Goal: Check status: Check status

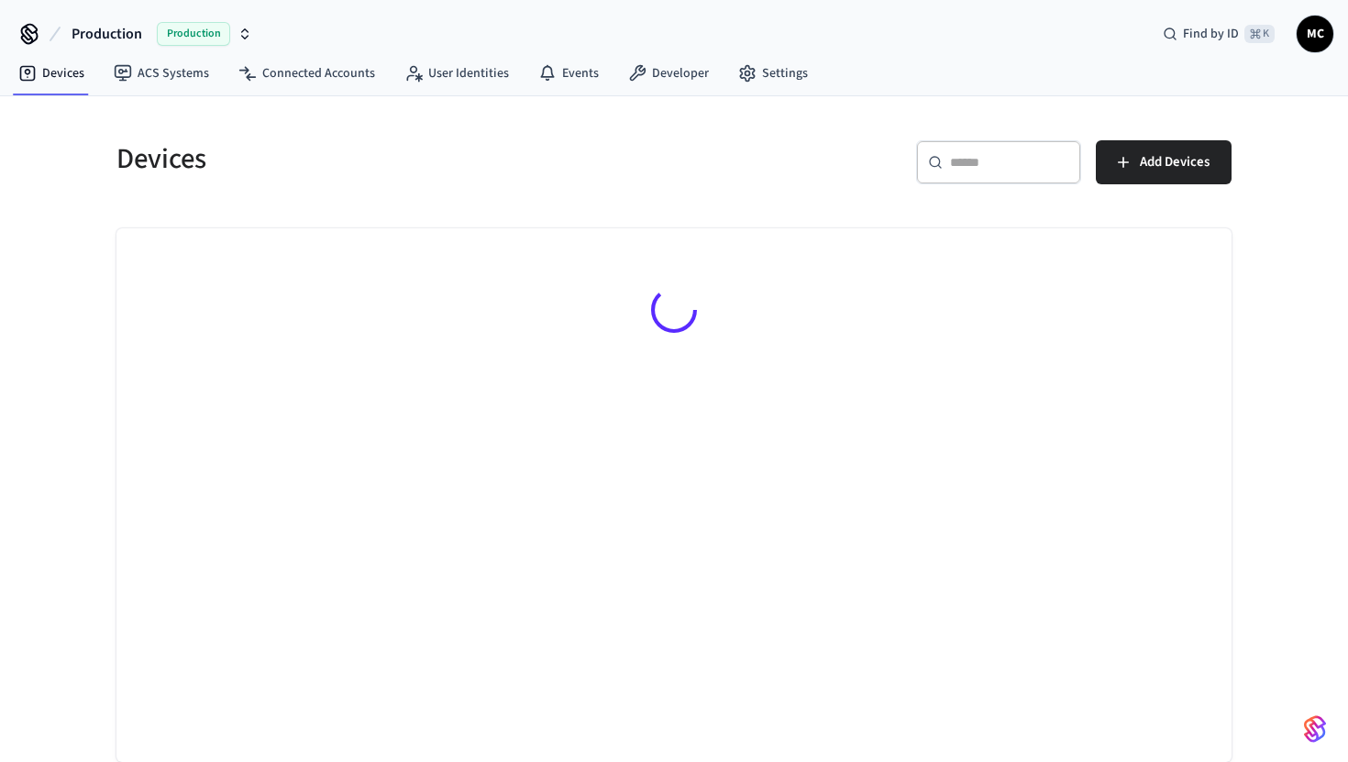
drag, startPoint x: 994, startPoint y: 160, endPoint x: 994, endPoint y: 127, distance: 33.0
click at [994, 159] on input "text" at bounding box center [1009, 162] width 119 height 18
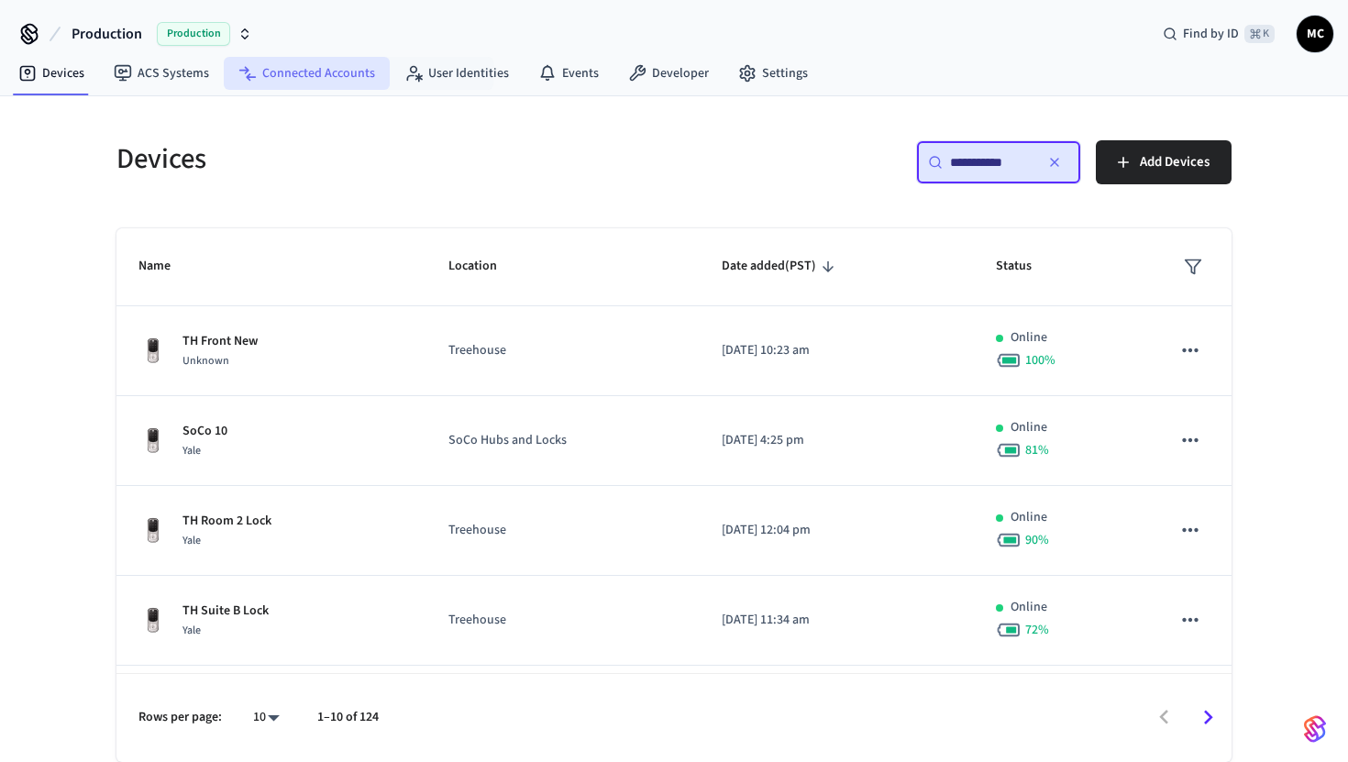
type input "**********"
click at [335, 72] on link "Connected Accounts" at bounding box center [307, 73] width 166 height 33
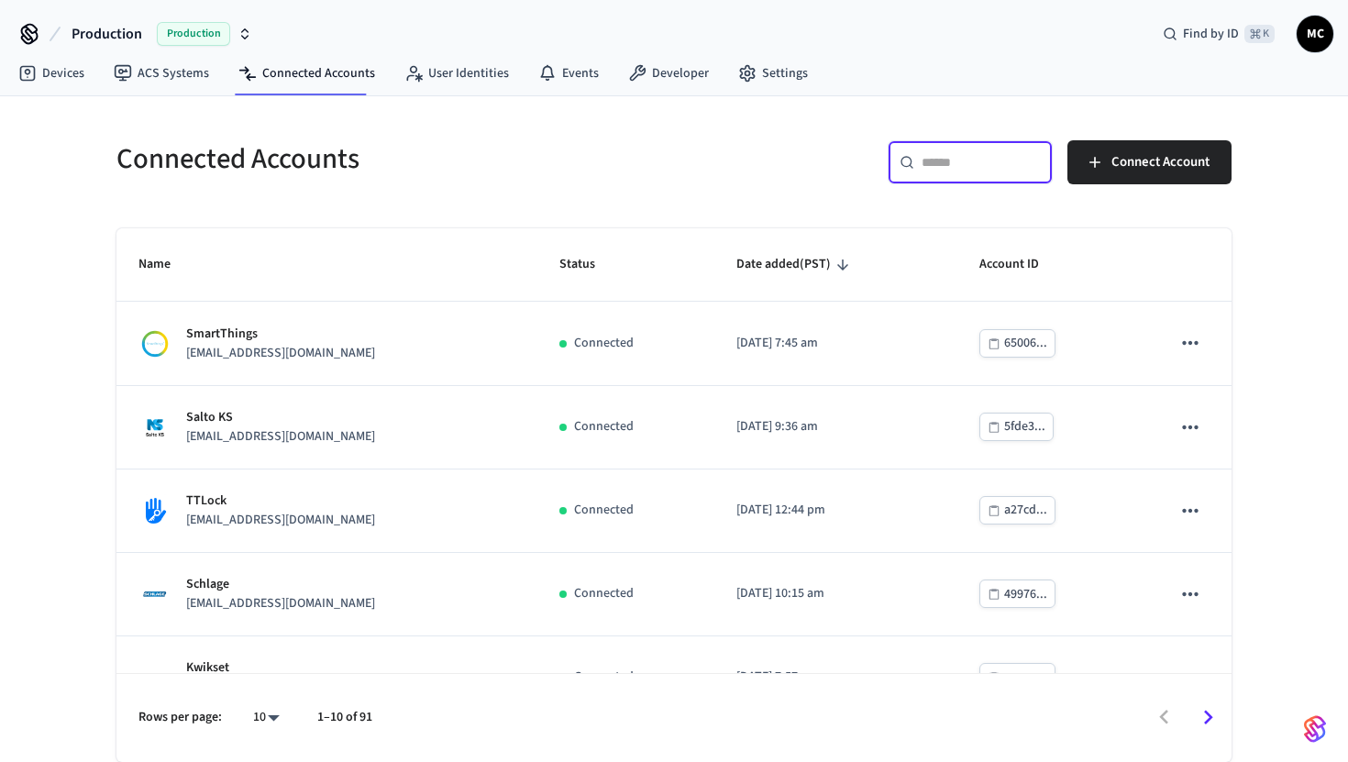
click at [984, 164] on input "text" at bounding box center [981, 162] width 119 height 18
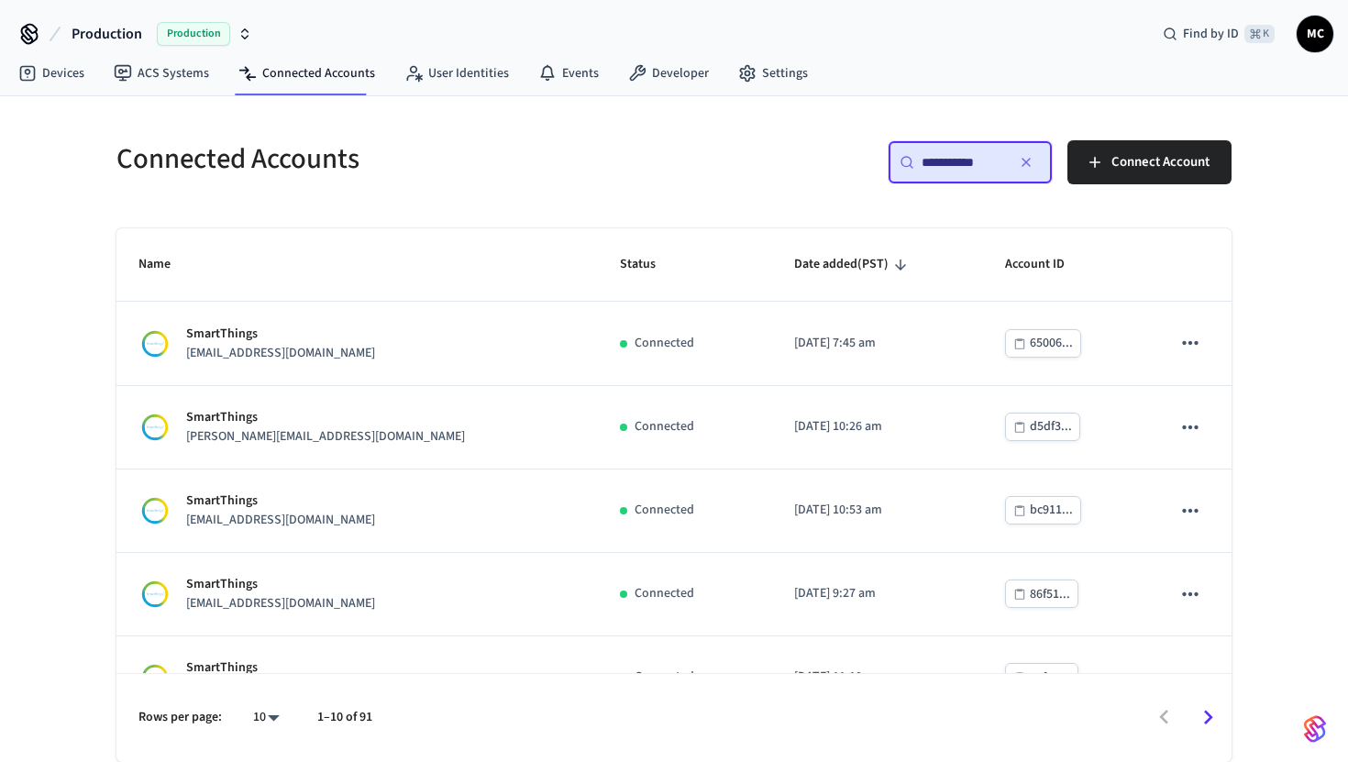
type input "**********"
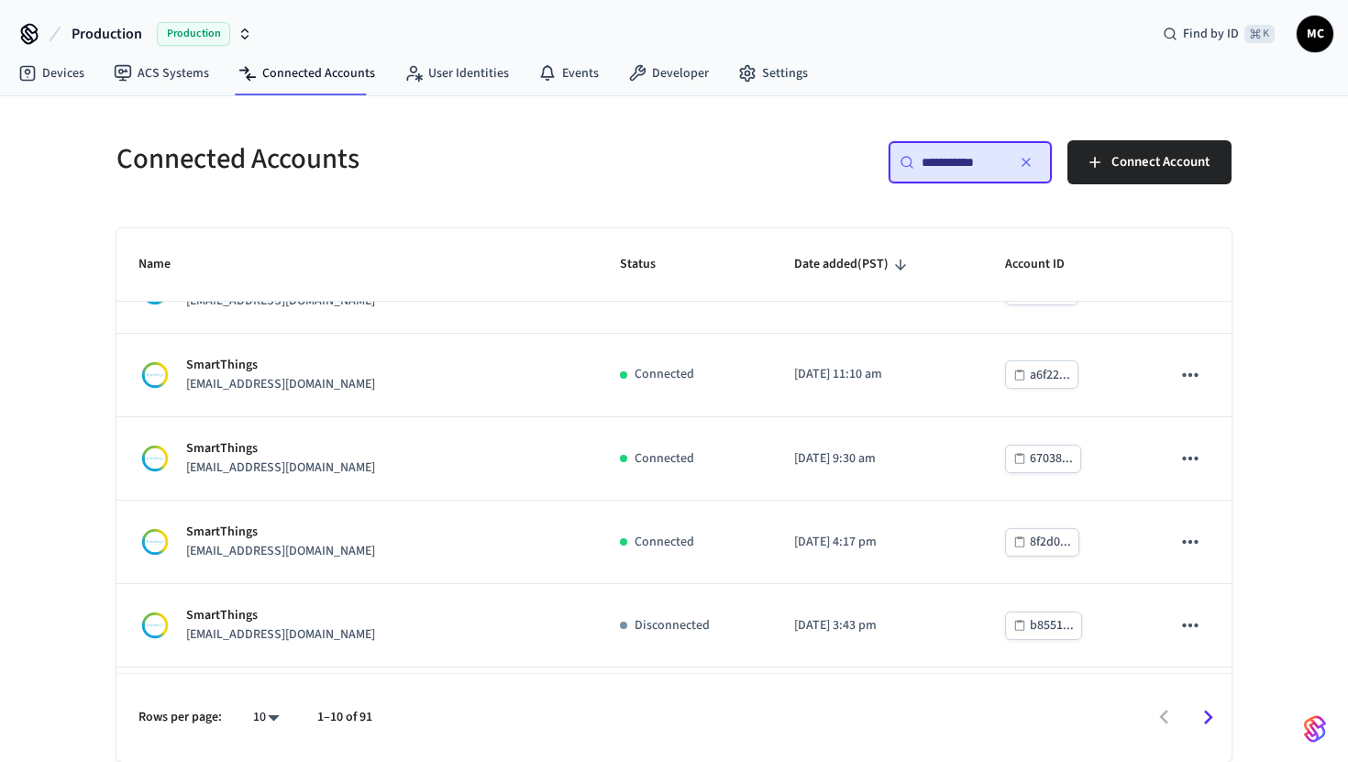
scroll to position [382, 0]
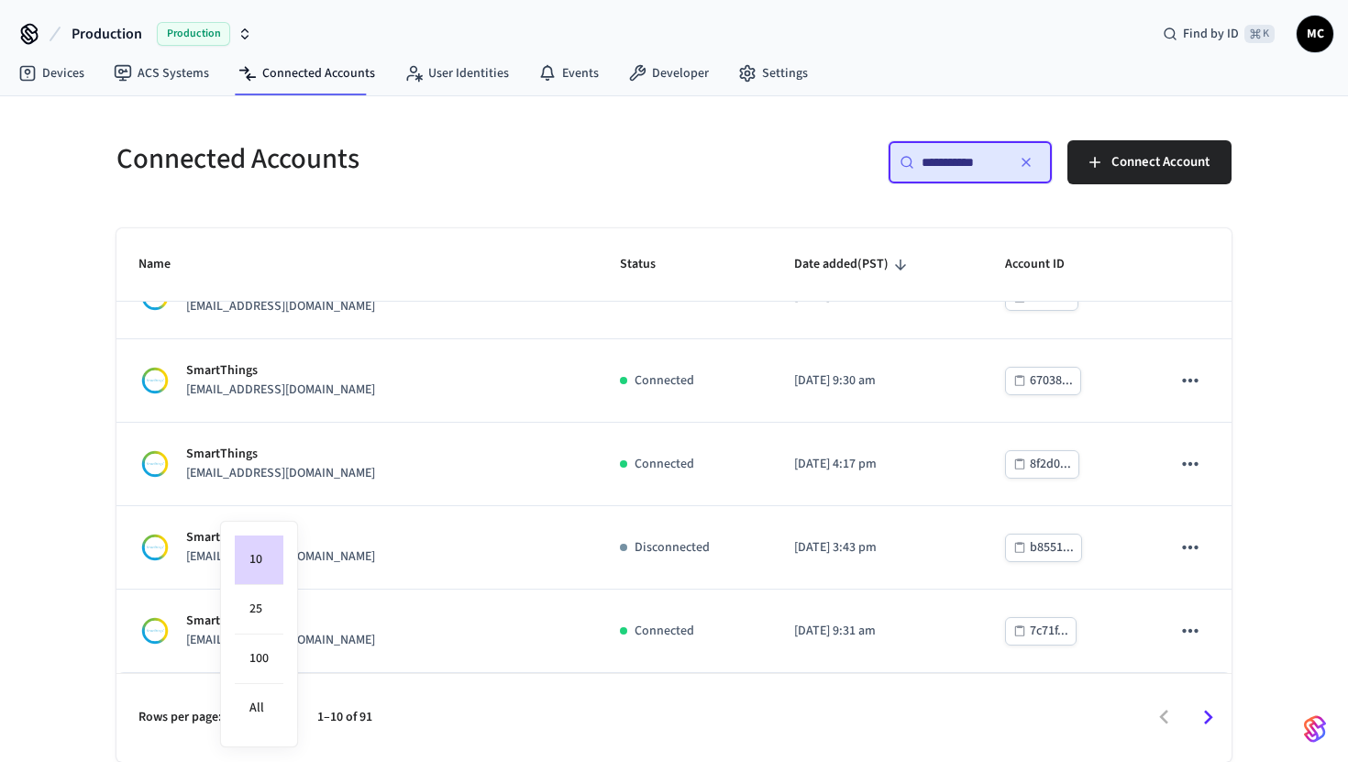
click at [278, 714] on body "**********" at bounding box center [674, 381] width 1348 height 762
click at [273, 710] on li "All" at bounding box center [259, 708] width 49 height 49
type input "**"
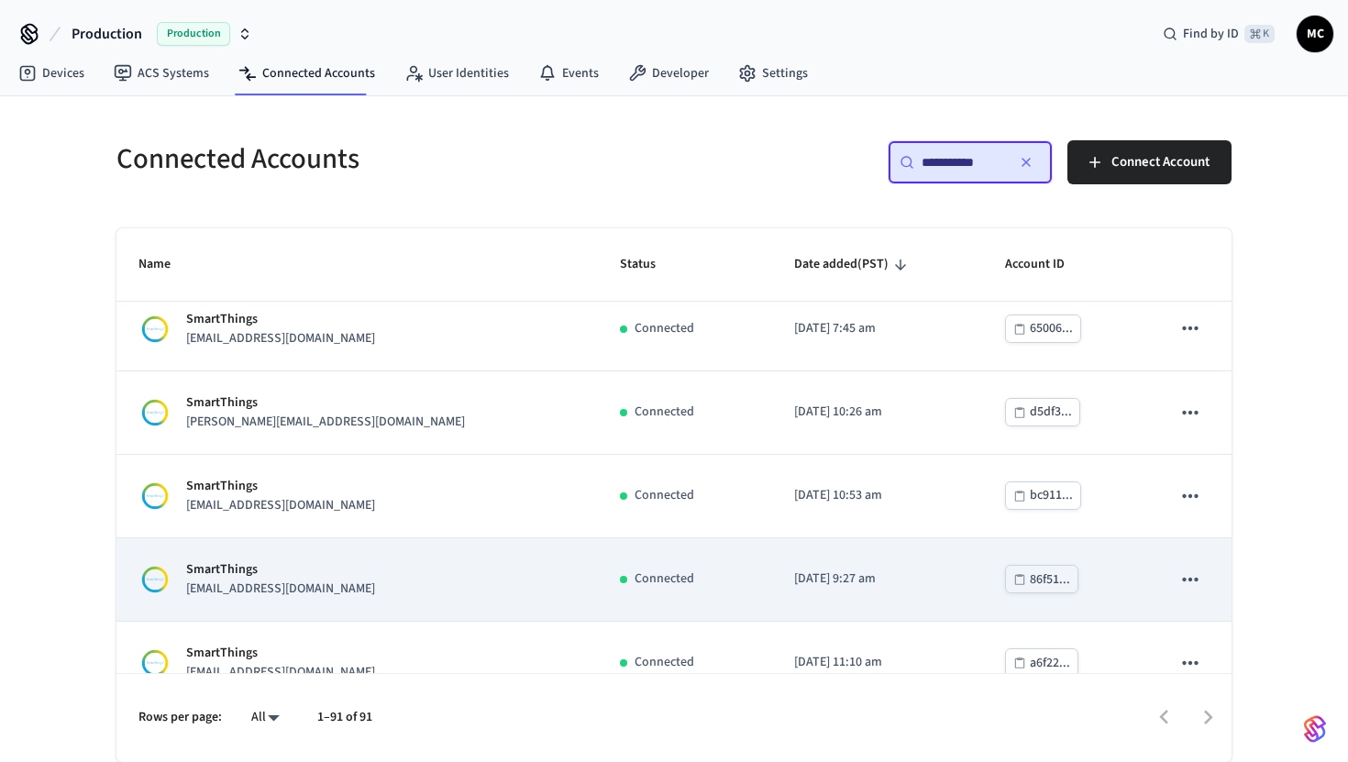
scroll to position [0, 0]
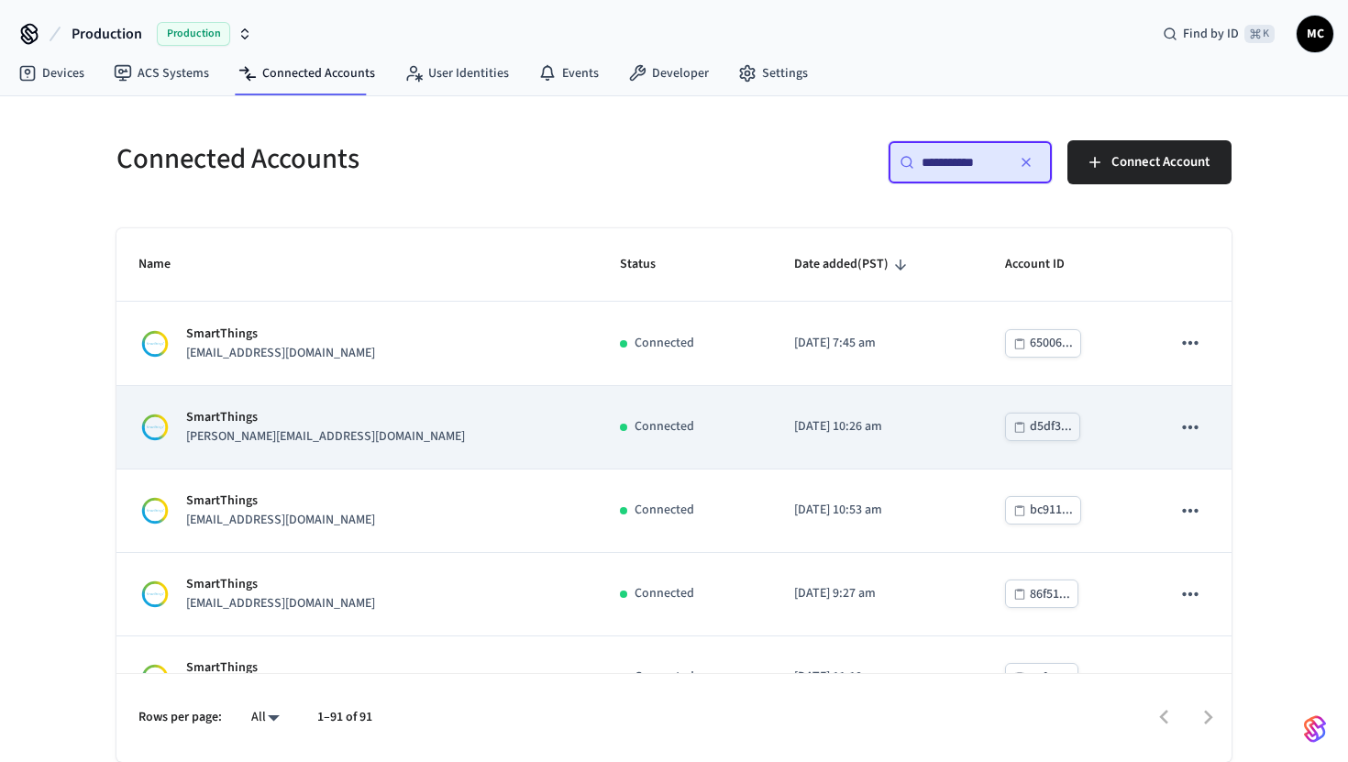
click at [266, 422] on p "SmartThings" at bounding box center [325, 417] width 279 height 19
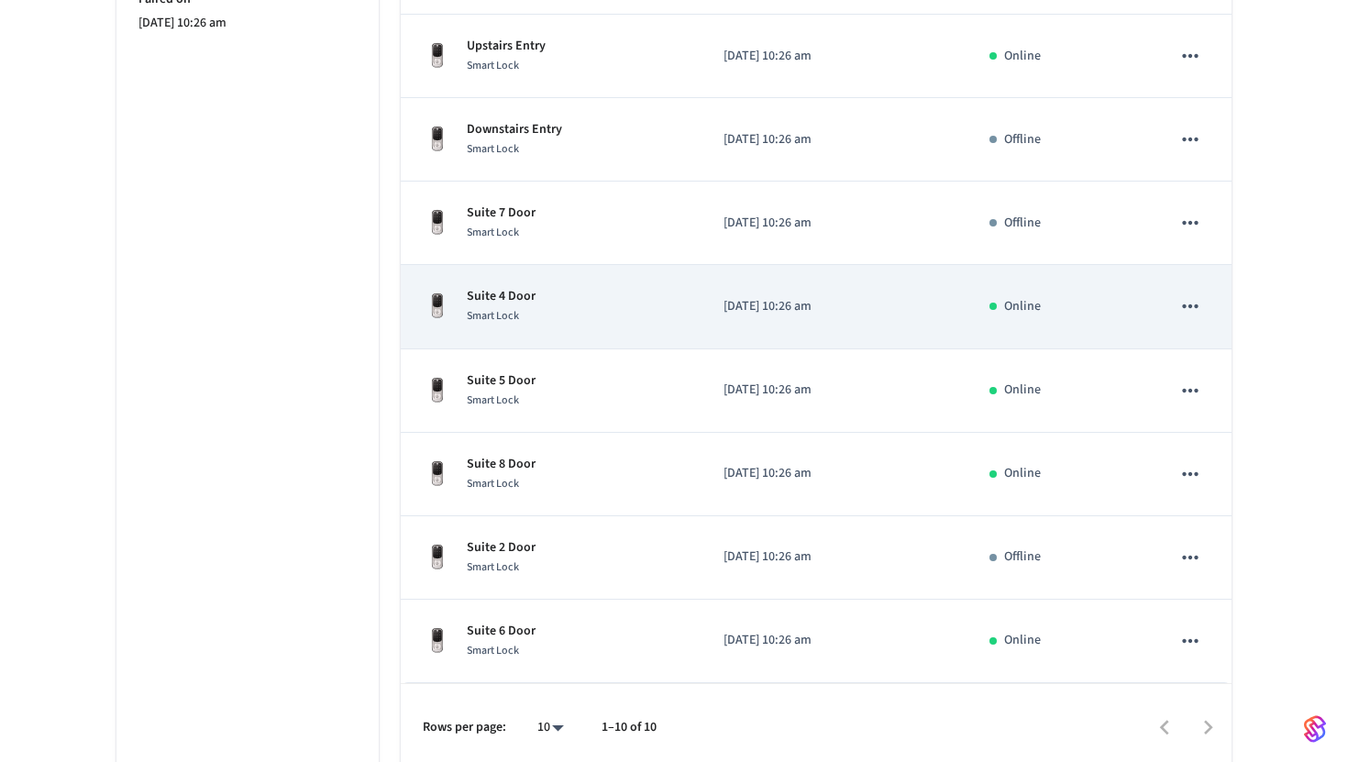
scroll to position [581, 0]
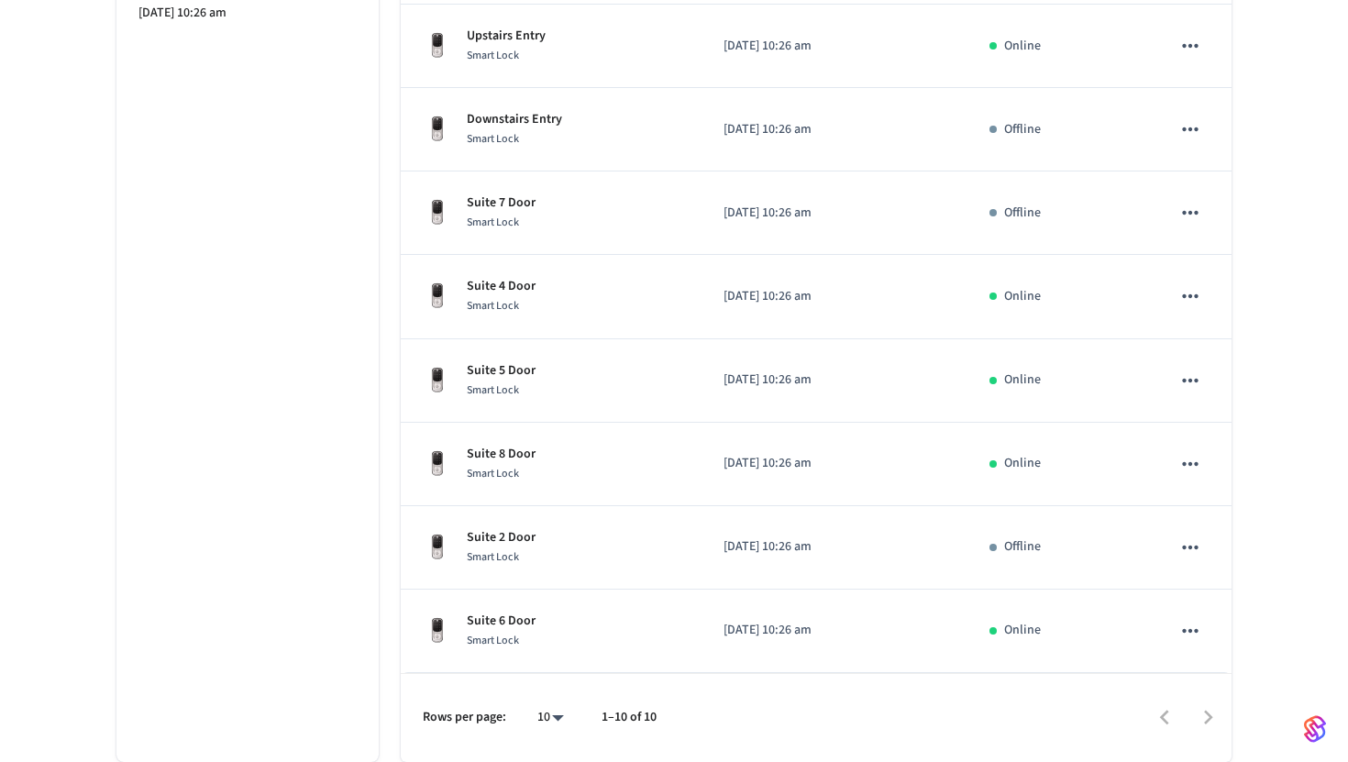
click at [542, 715] on body "Production Production Find by ID ⌘ K MC Devices ACS Systems Connected Accounts …" at bounding box center [674, 91] width 1348 height 1342
click at [542, 700] on li "All" at bounding box center [543, 708] width 49 height 49
type input "**"
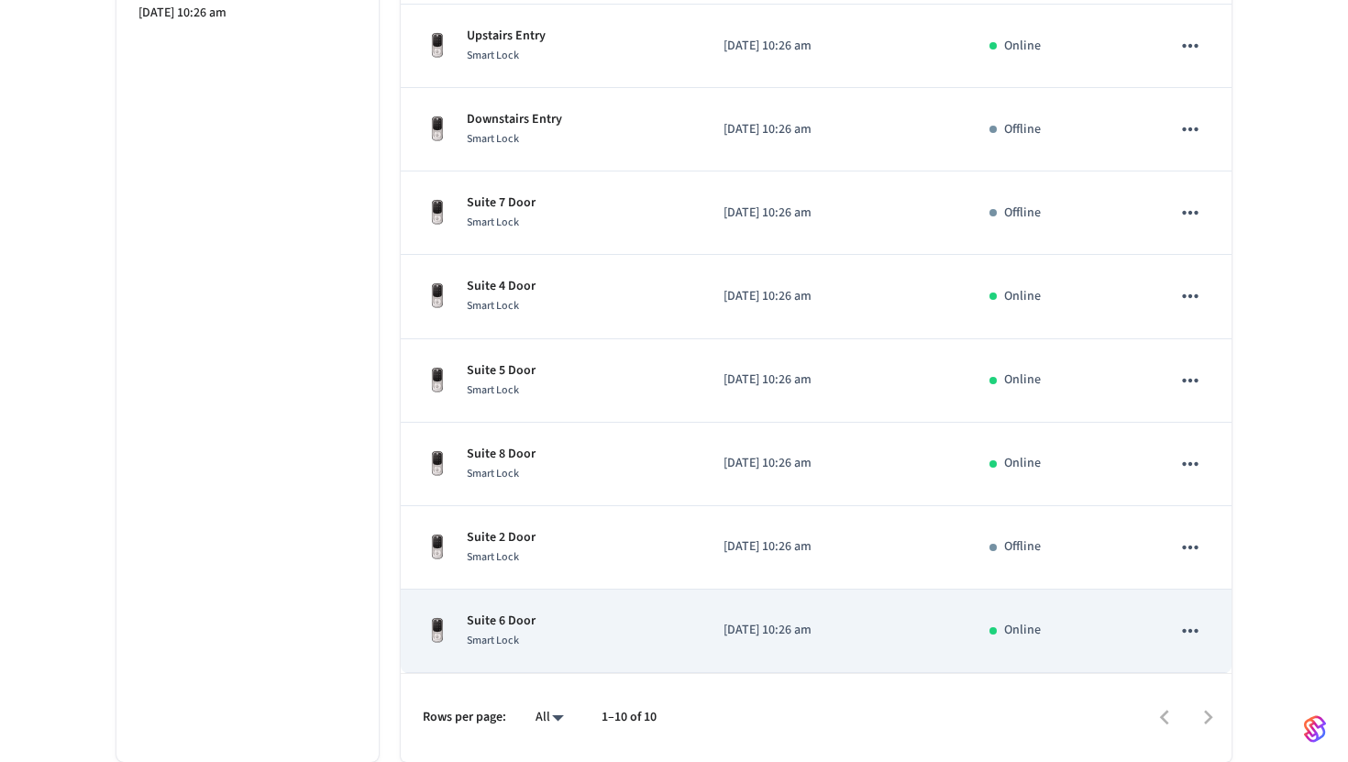
click at [595, 608] on td "Suite 6 Door Smart Lock" at bounding box center [551, 631] width 301 height 83
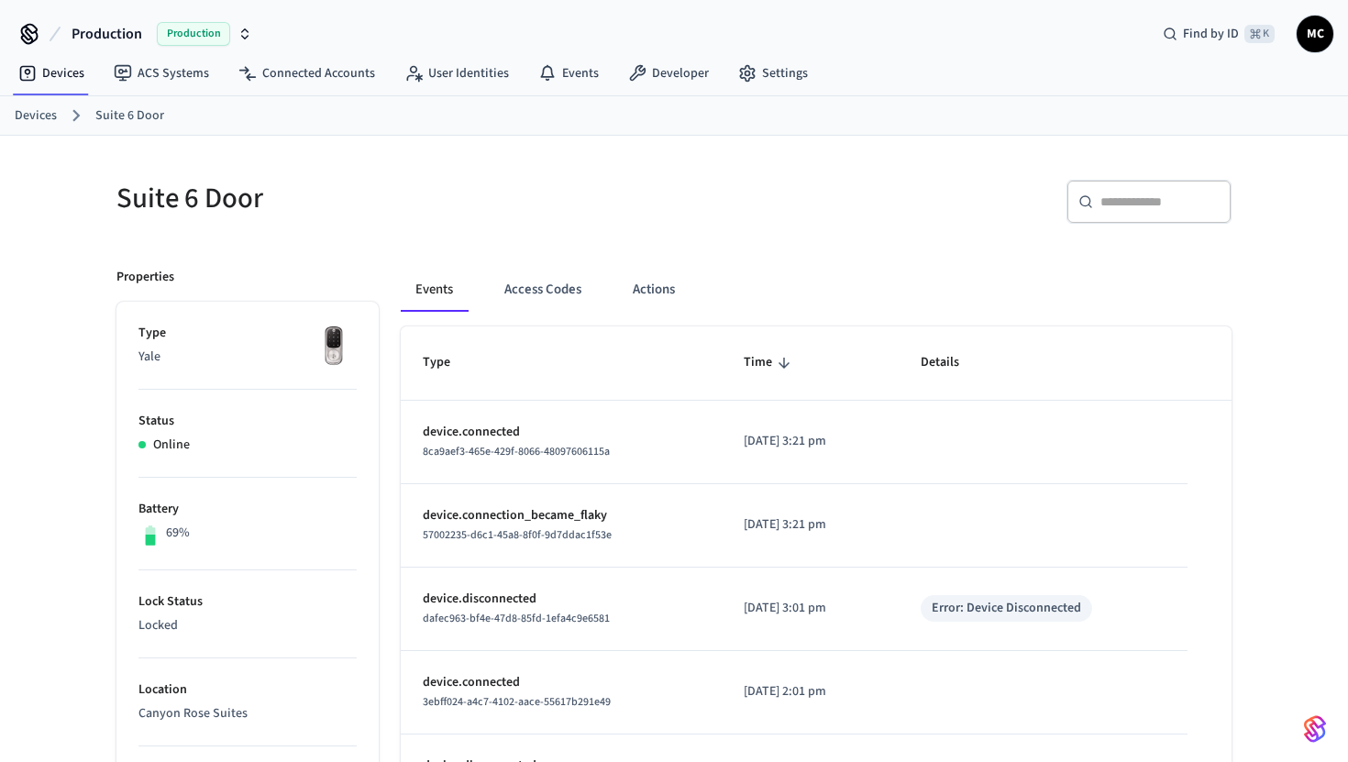
click at [599, 300] on div "Events Access Codes Actions" at bounding box center [816, 290] width 831 height 44
click at [573, 292] on button "Access Codes" at bounding box center [543, 290] width 106 height 44
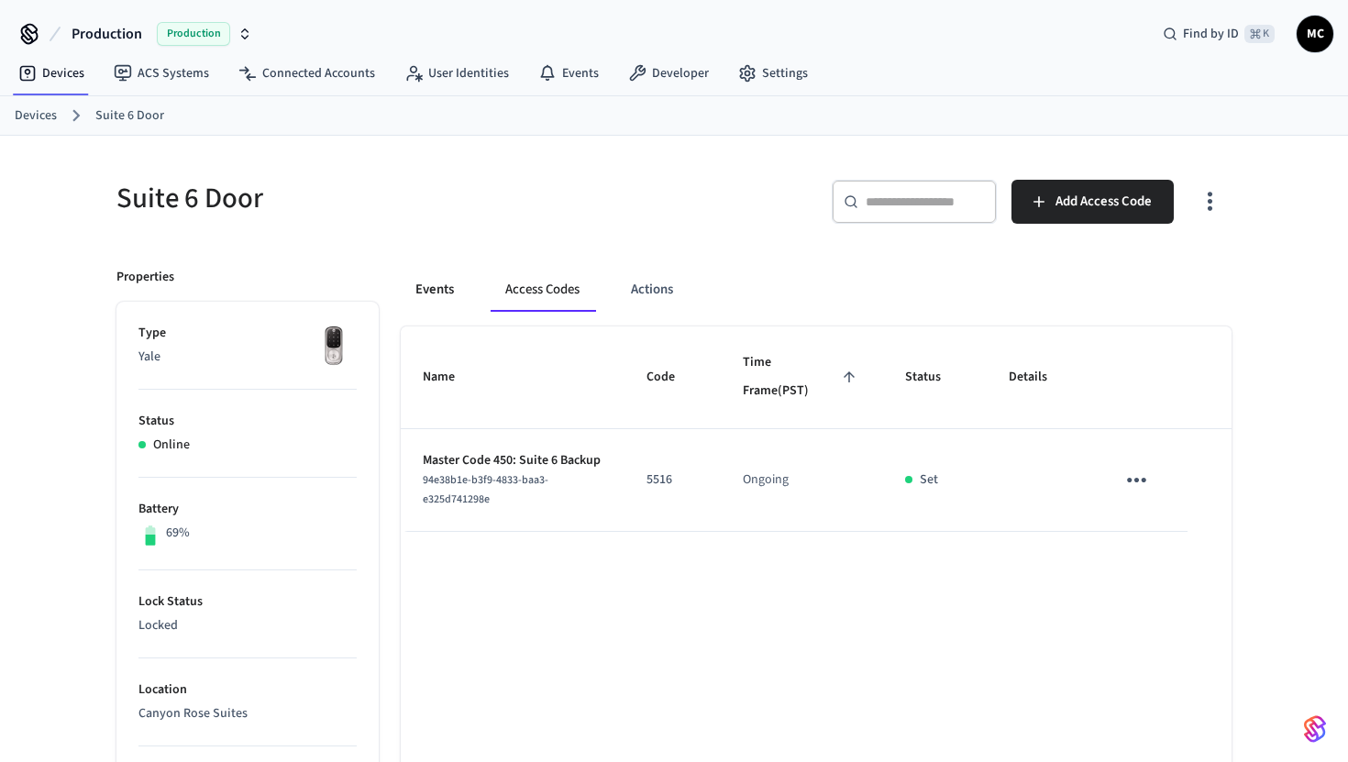
click at [448, 293] on button "Events" at bounding box center [435, 290] width 68 height 44
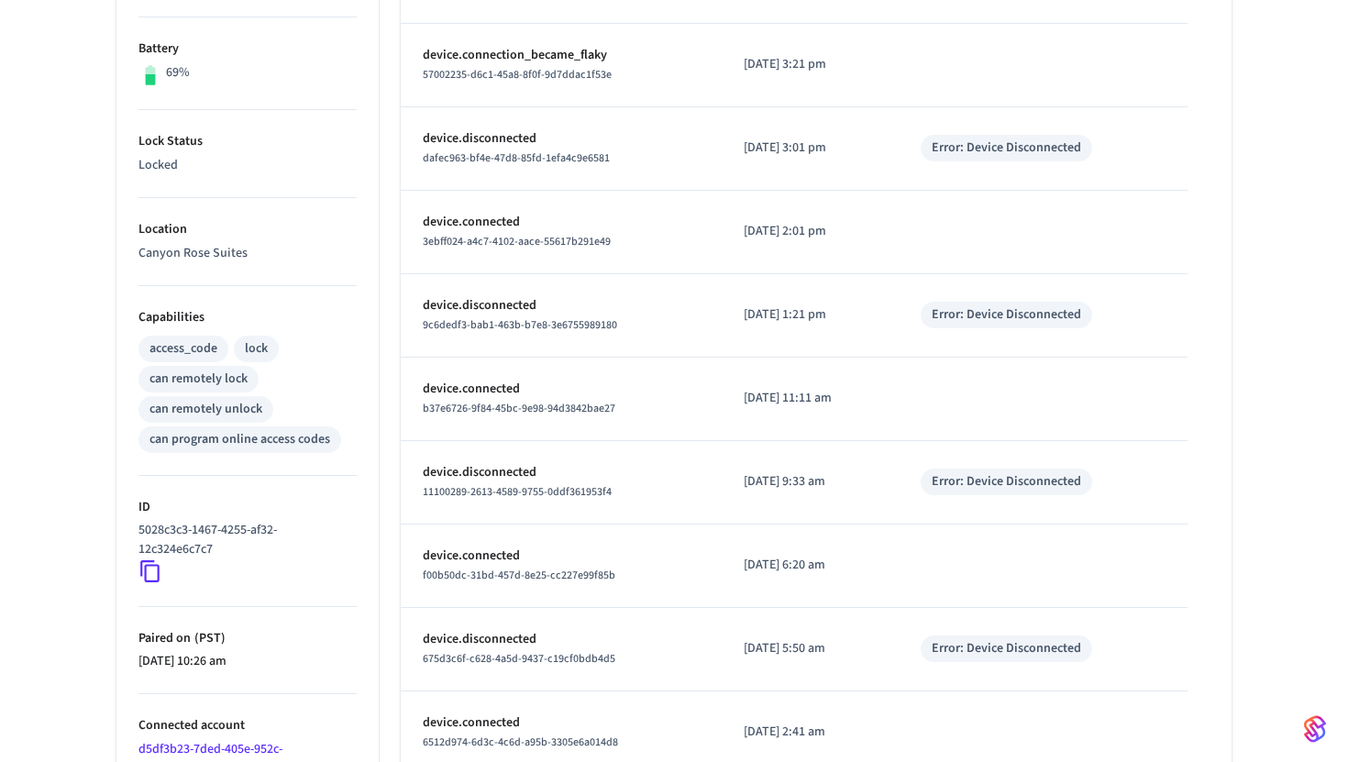
scroll to position [568, 0]
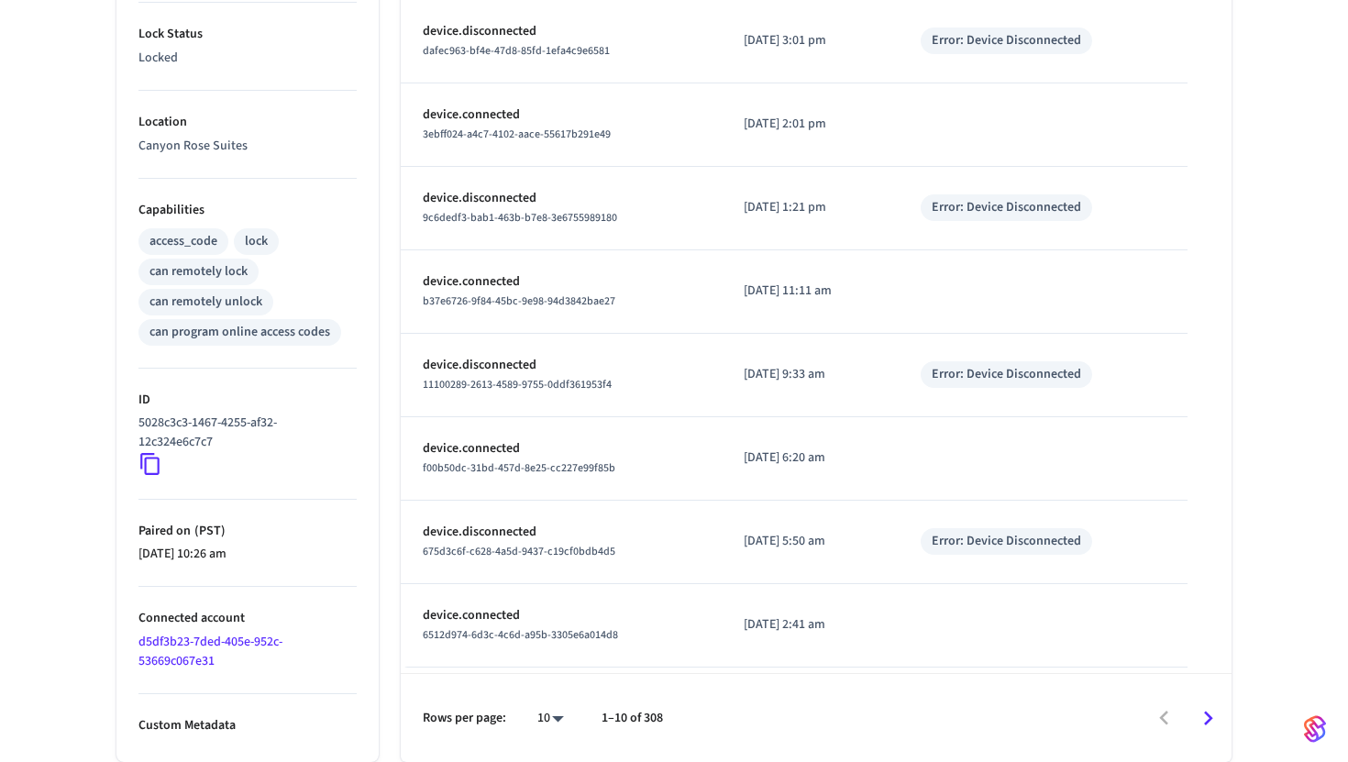
click at [544, 717] on body "Production Production Find by ID ⌘ K MC Devices ACS Systems Connected Accounts …" at bounding box center [674, 97] width 1348 height 1330
click at [544, 699] on li "100" at bounding box center [543, 708] width 49 height 49
type input "***"
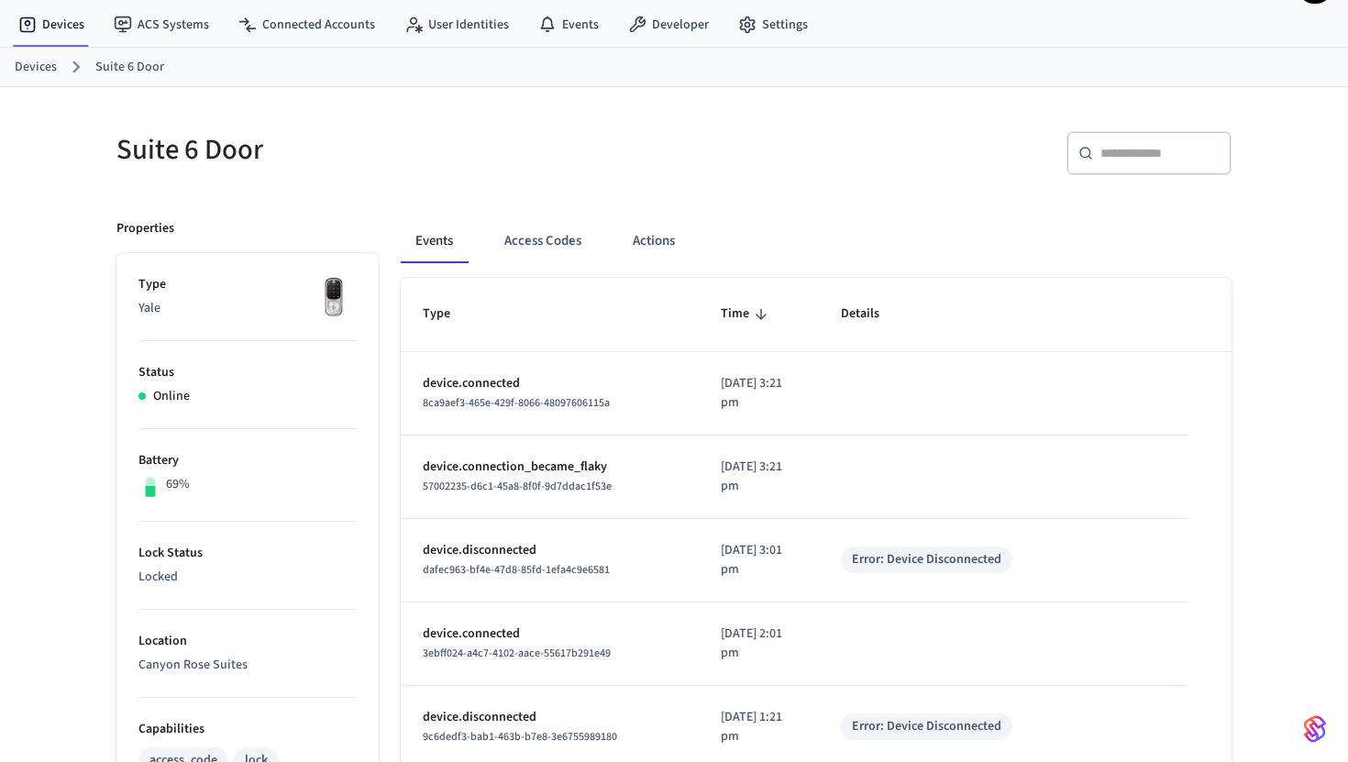
scroll to position [0, 0]
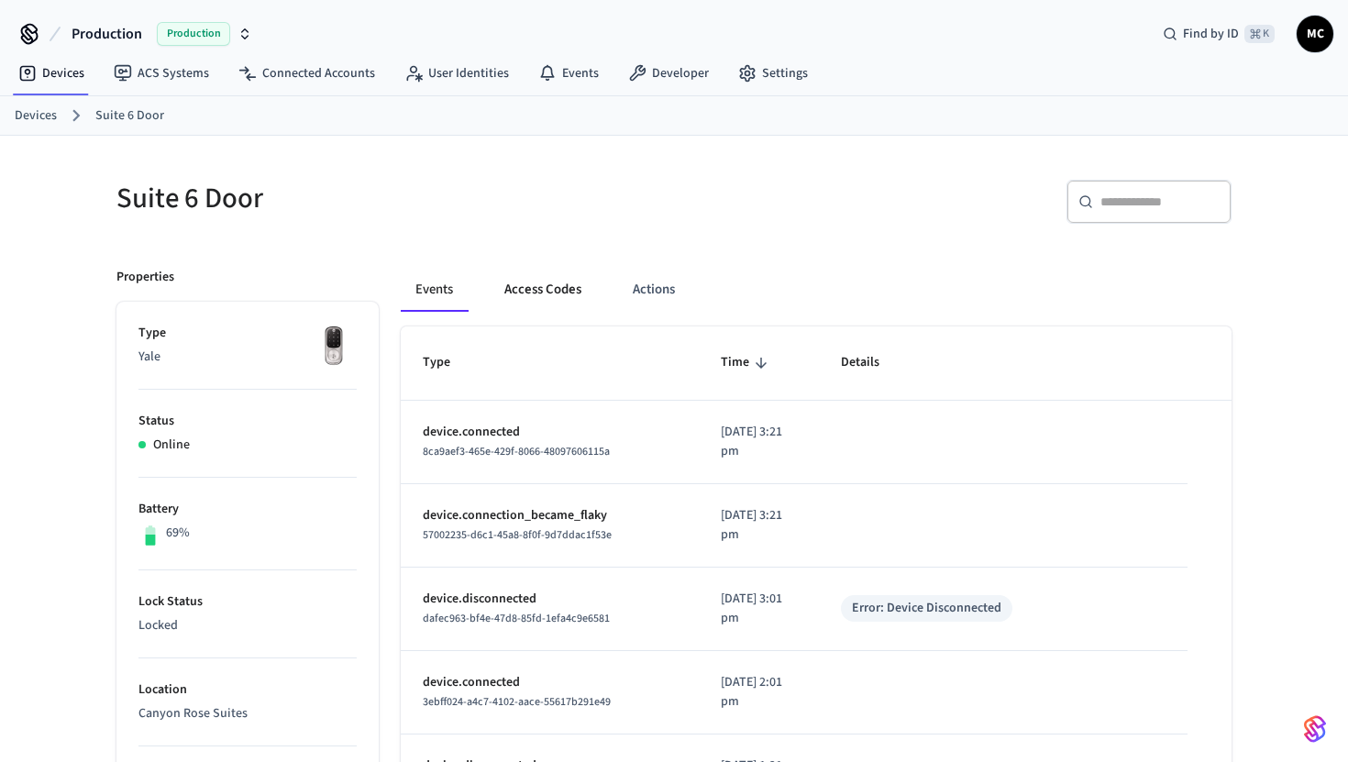
click at [559, 288] on button "Access Codes" at bounding box center [543, 290] width 106 height 44
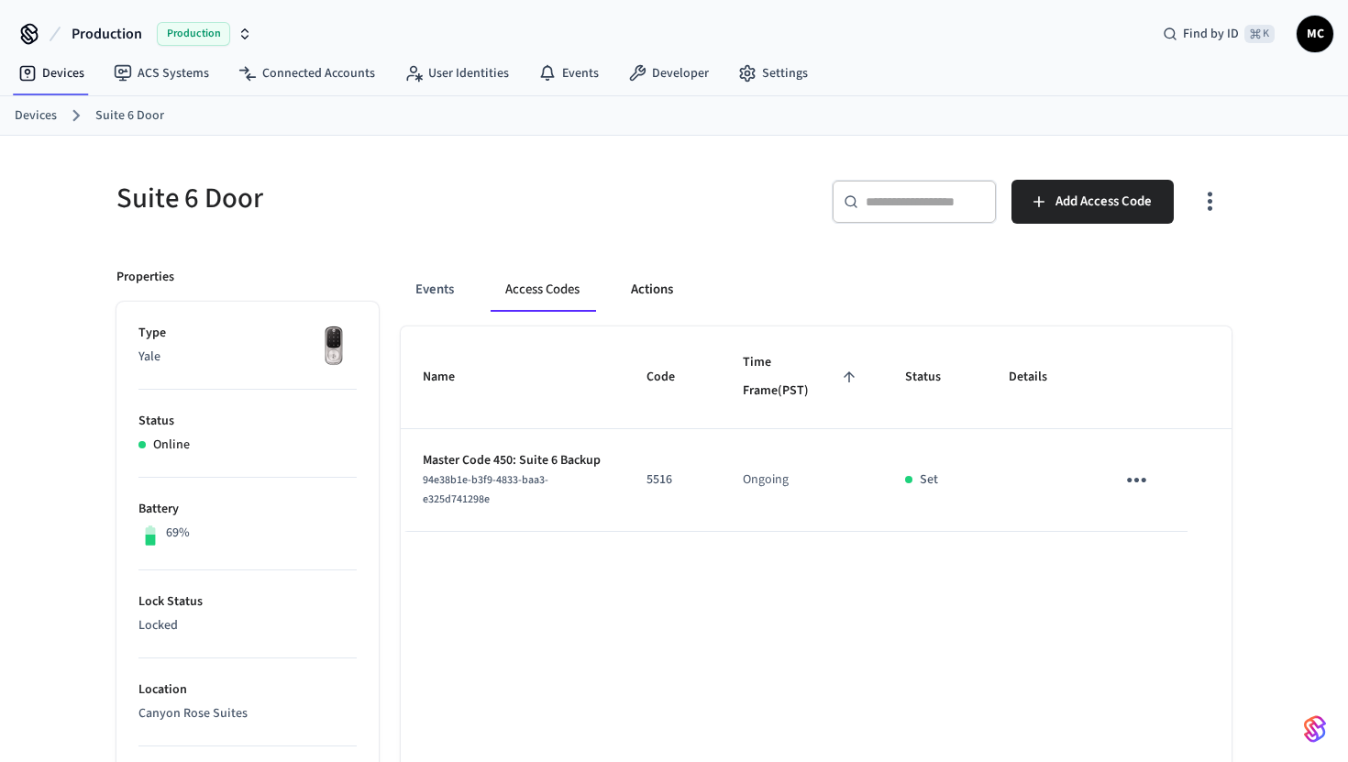
click at [633, 291] on button "Actions" at bounding box center [652, 290] width 72 height 44
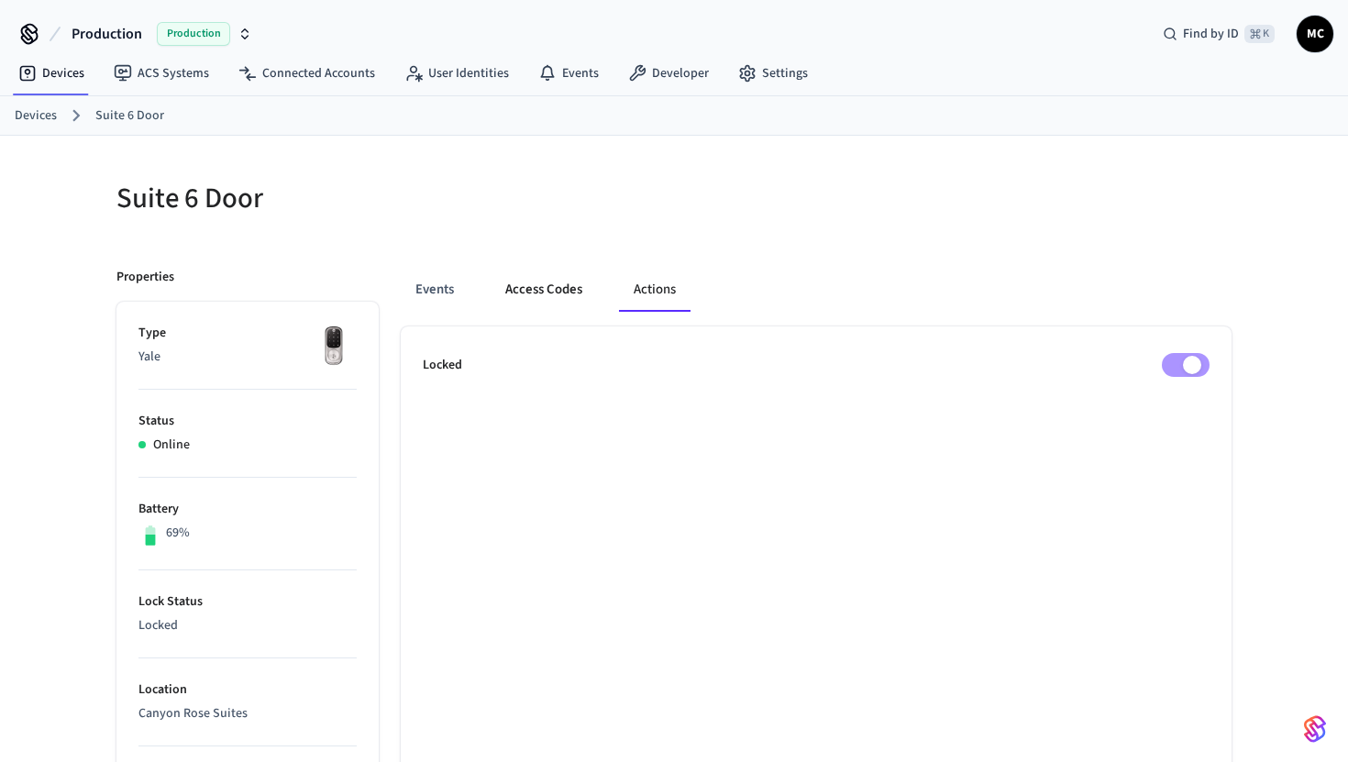
click at [545, 286] on button "Access Codes" at bounding box center [544, 290] width 106 height 44
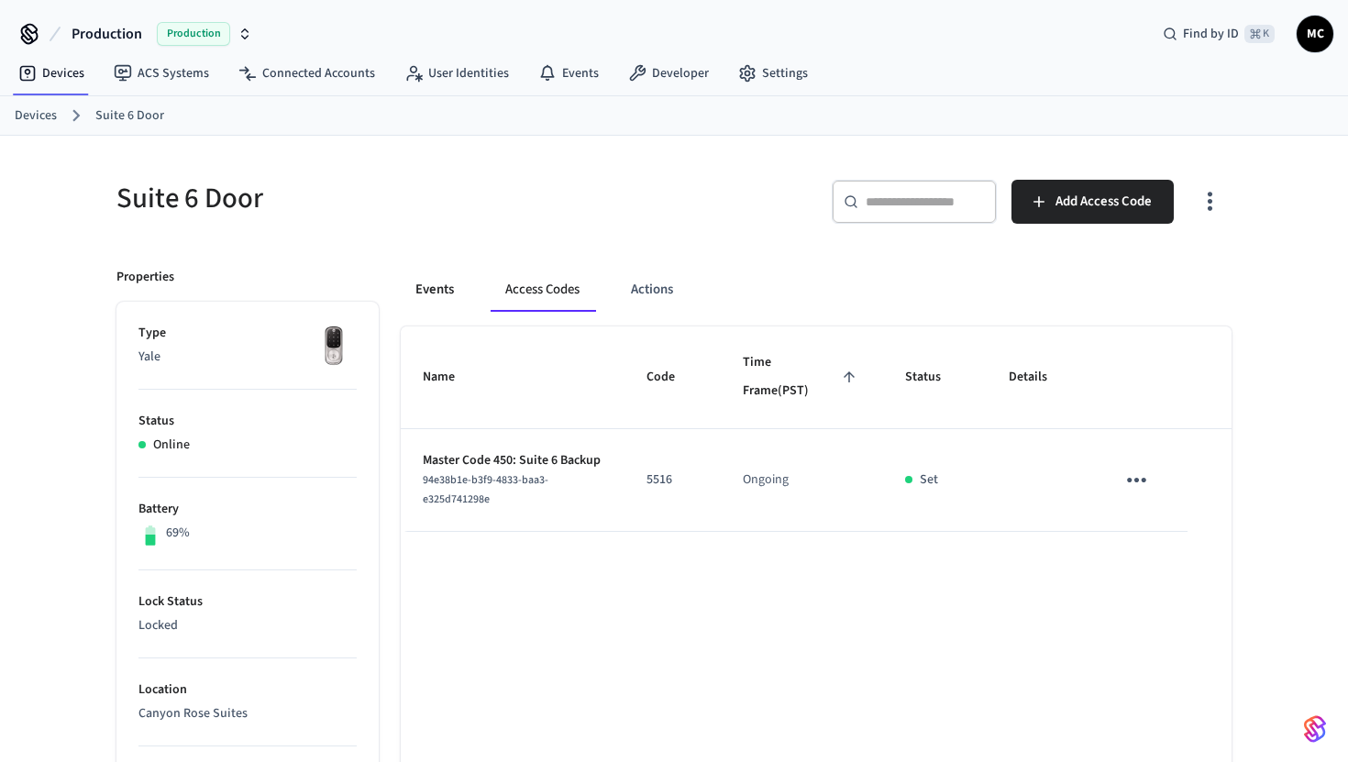
click at [439, 286] on button "Events" at bounding box center [435, 290] width 68 height 44
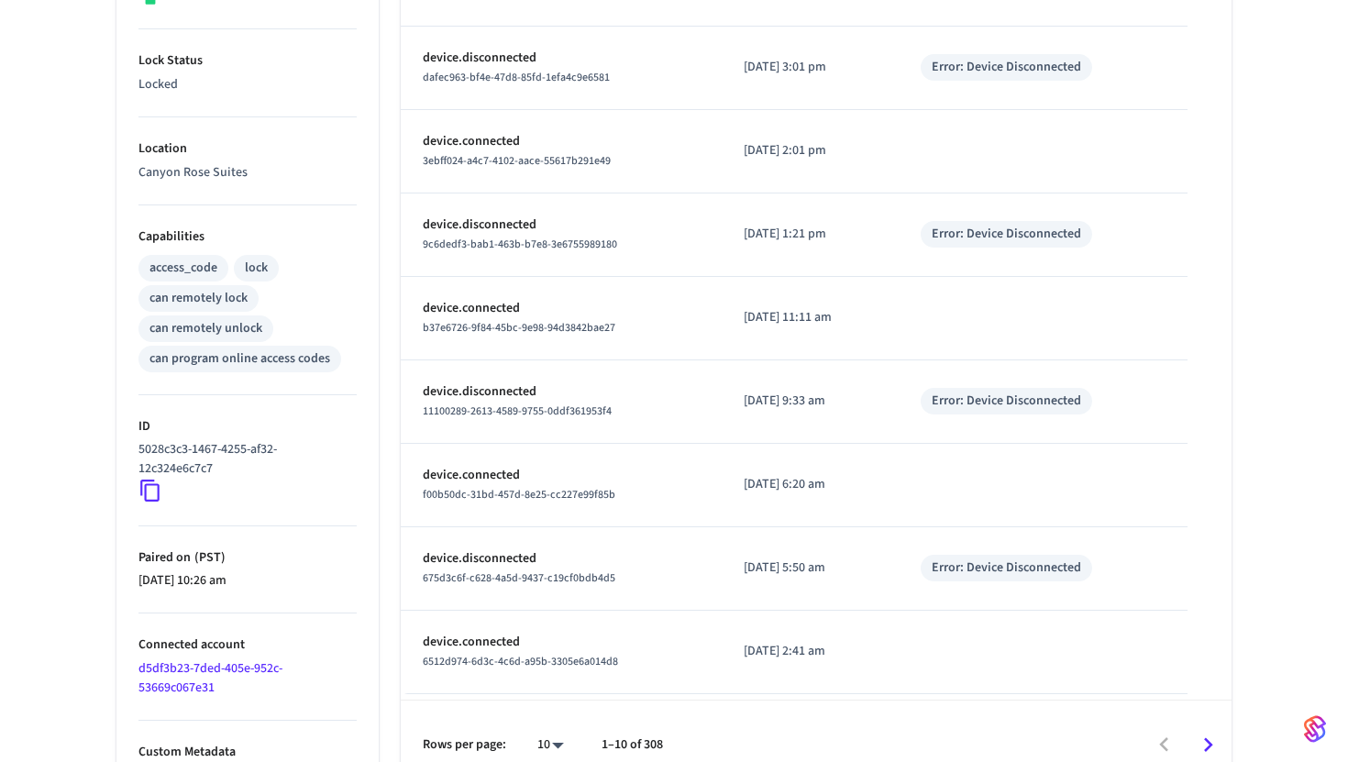
scroll to position [568, 0]
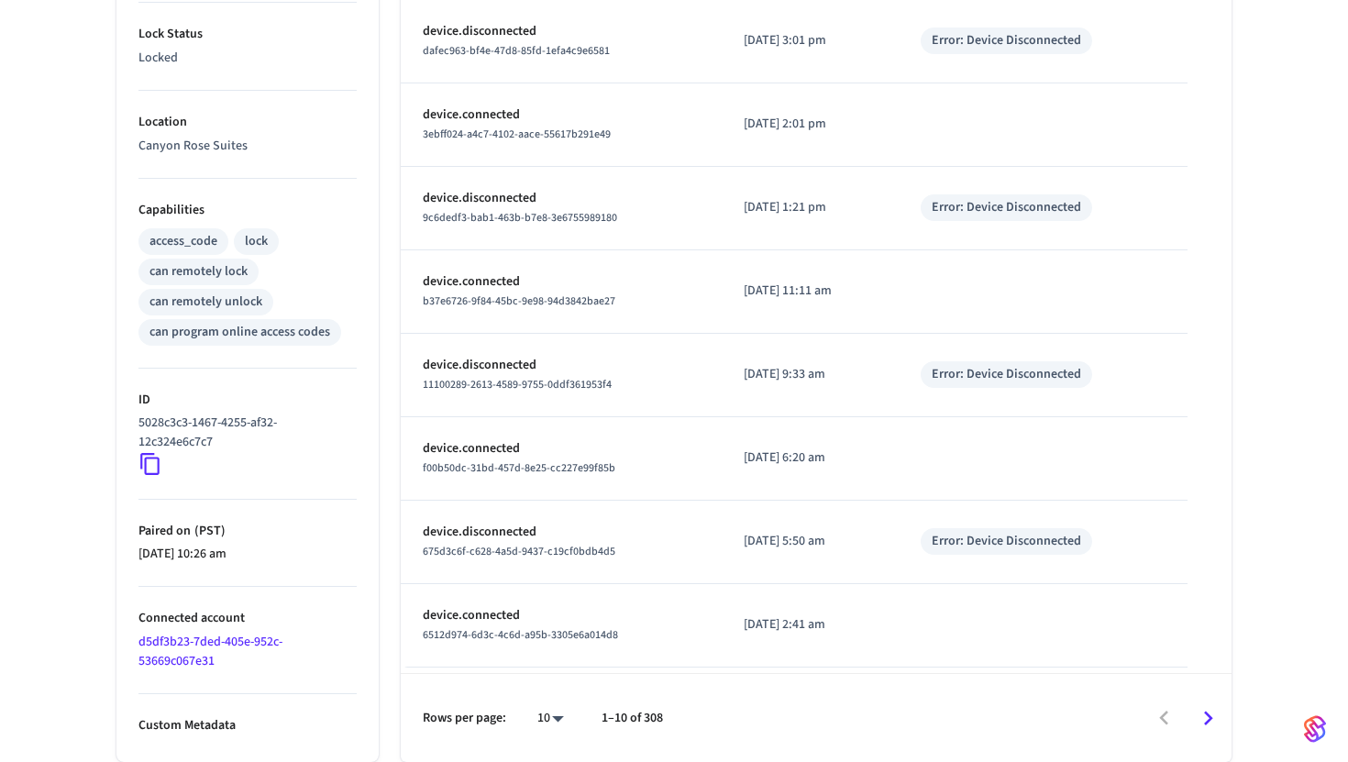
click at [545, 717] on body "Production Production Find by ID ⌘ K MC Devices ACS Systems Connected Accounts …" at bounding box center [674, 97] width 1348 height 1330
click at [545, 714] on li "100" at bounding box center [543, 708] width 49 height 49
type input "***"
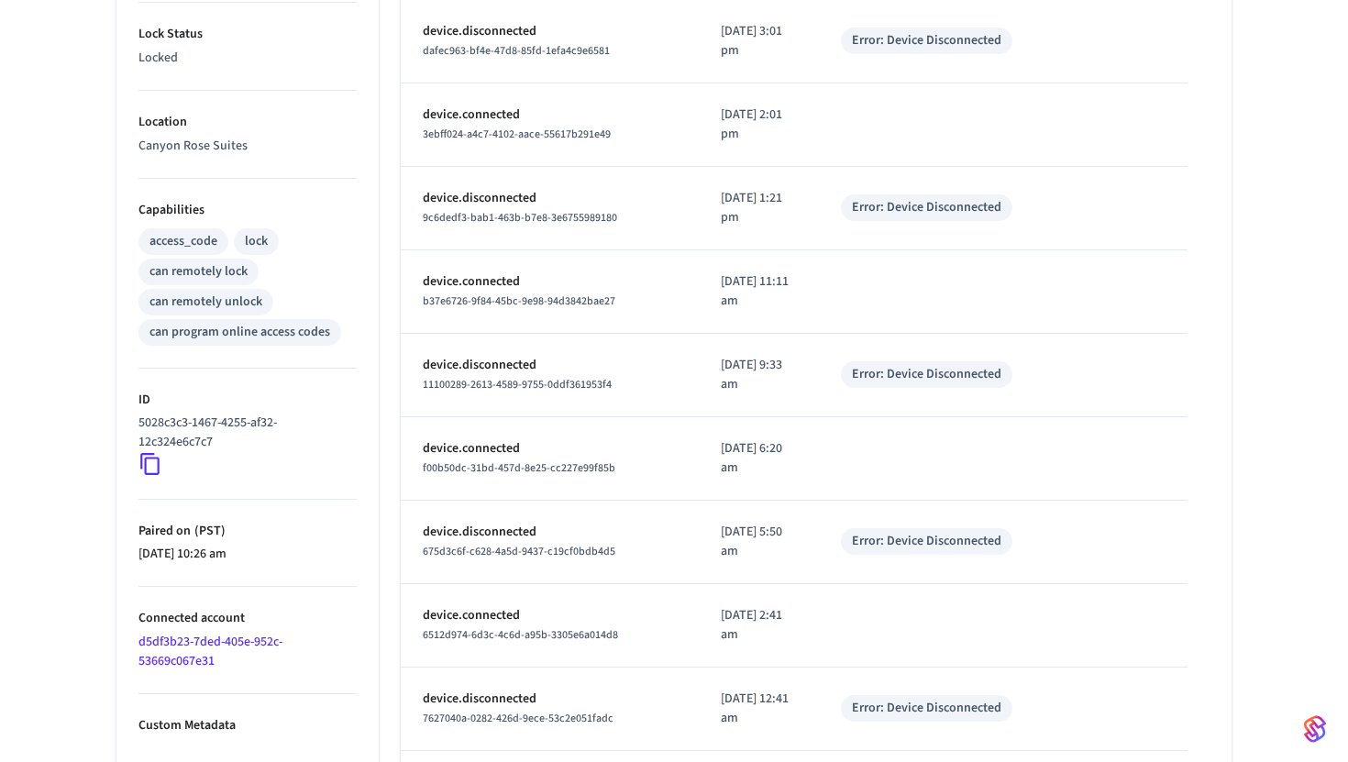
scroll to position [8073, 0]
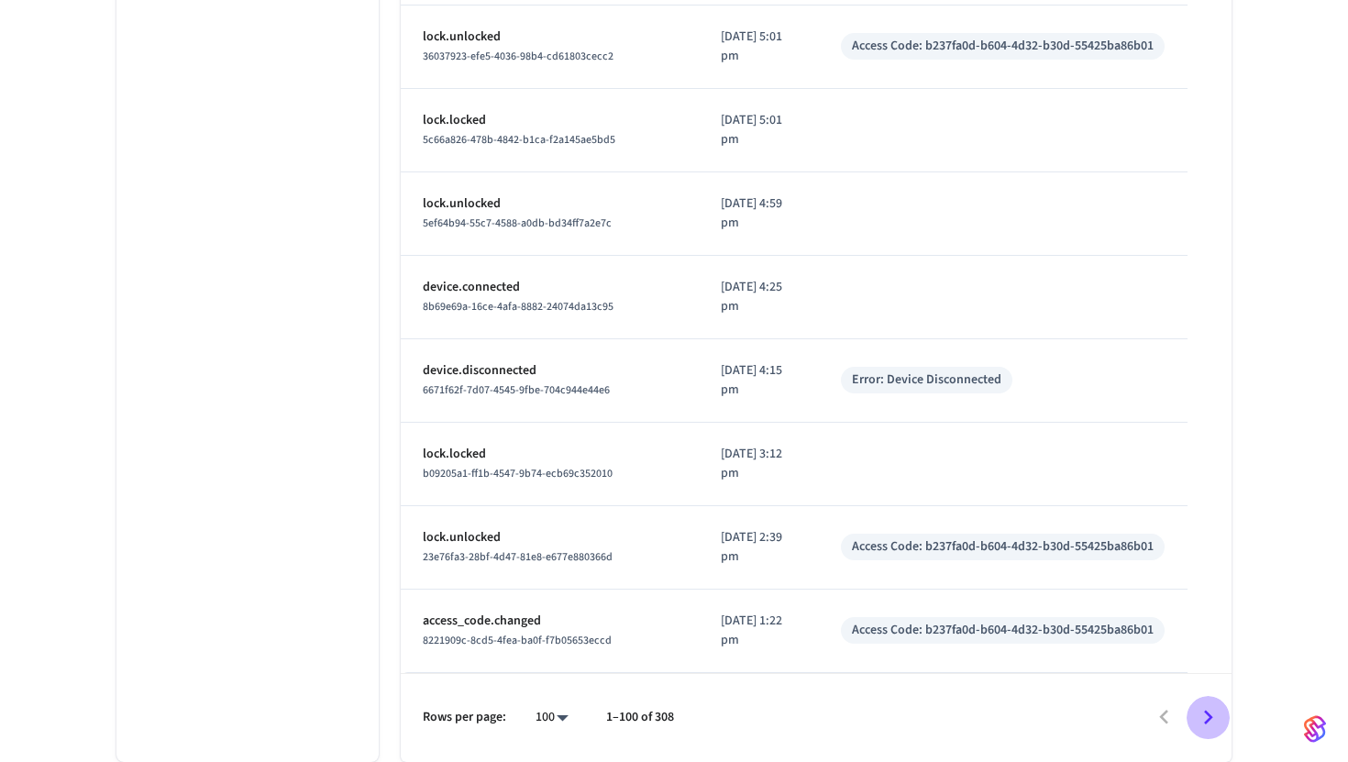
click at [1205, 706] on icon "Go to next page" at bounding box center [1208, 717] width 28 height 28
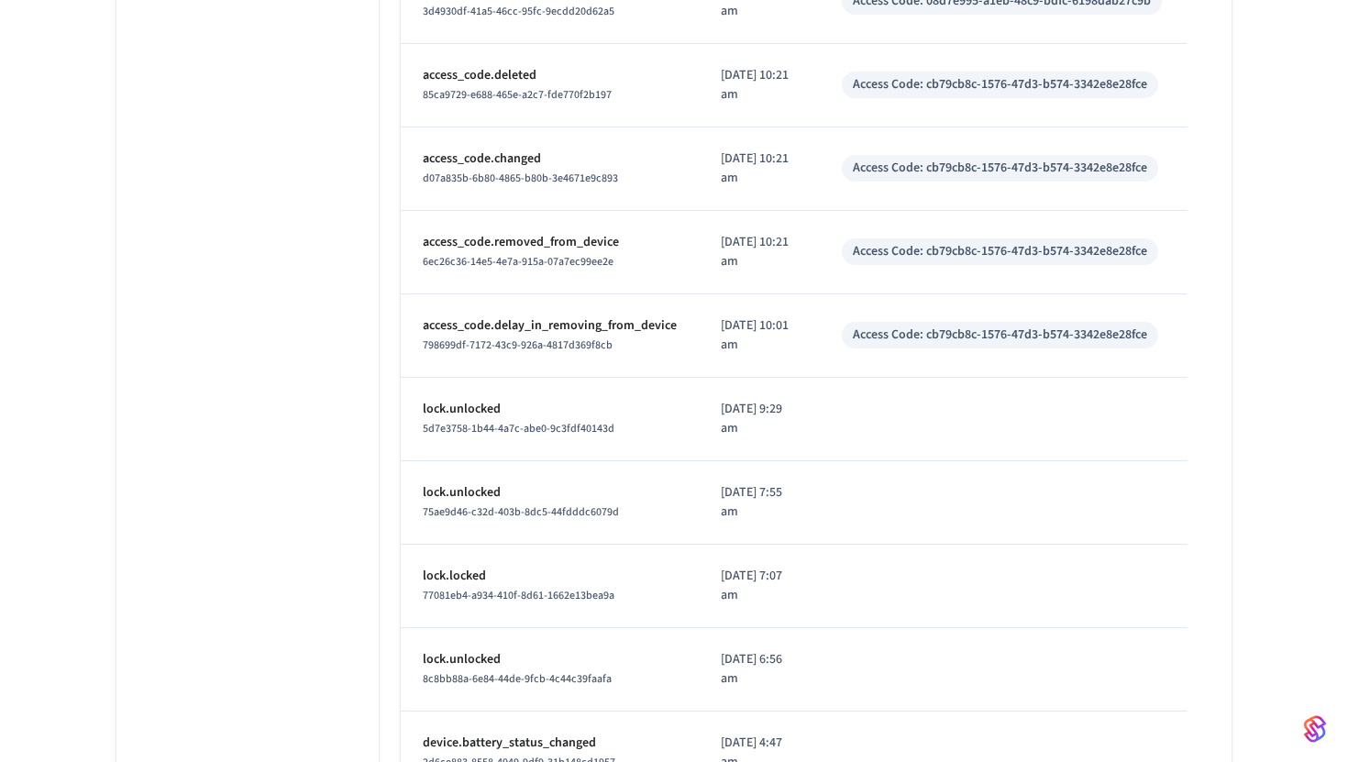
scroll to position [8128, 0]
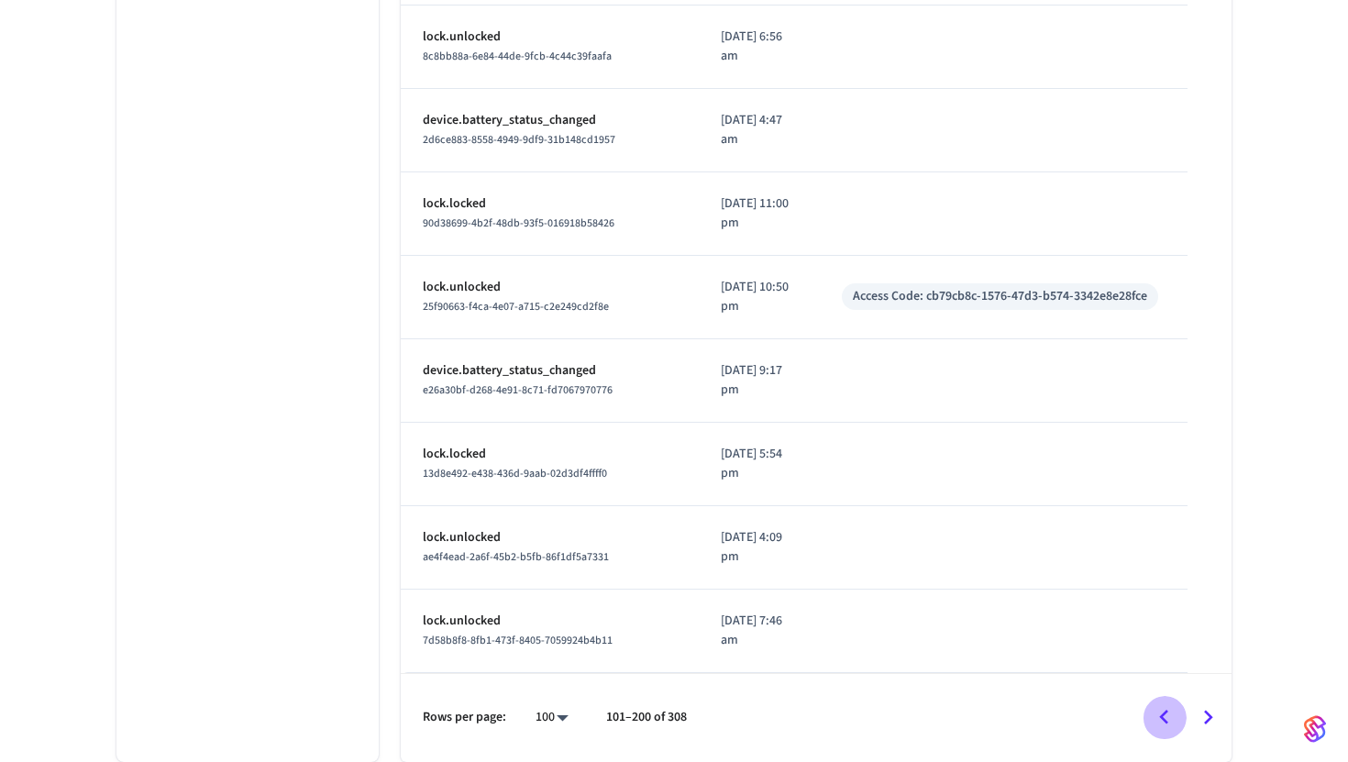
click at [1165, 730] on icon "Go to previous page" at bounding box center [1164, 717] width 28 height 28
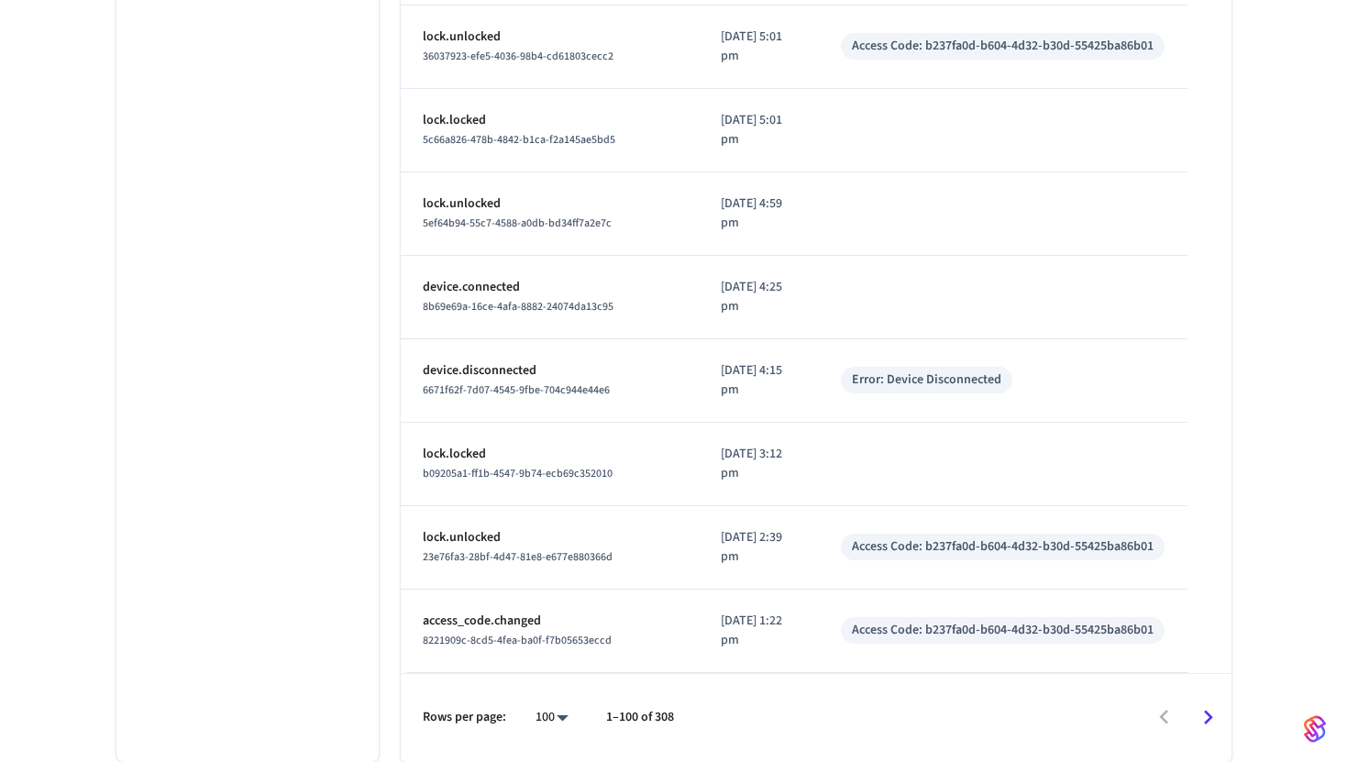
click at [1210, 721] on icon "Go to next page" at bounding box center [1208, 717] width 28 height 28
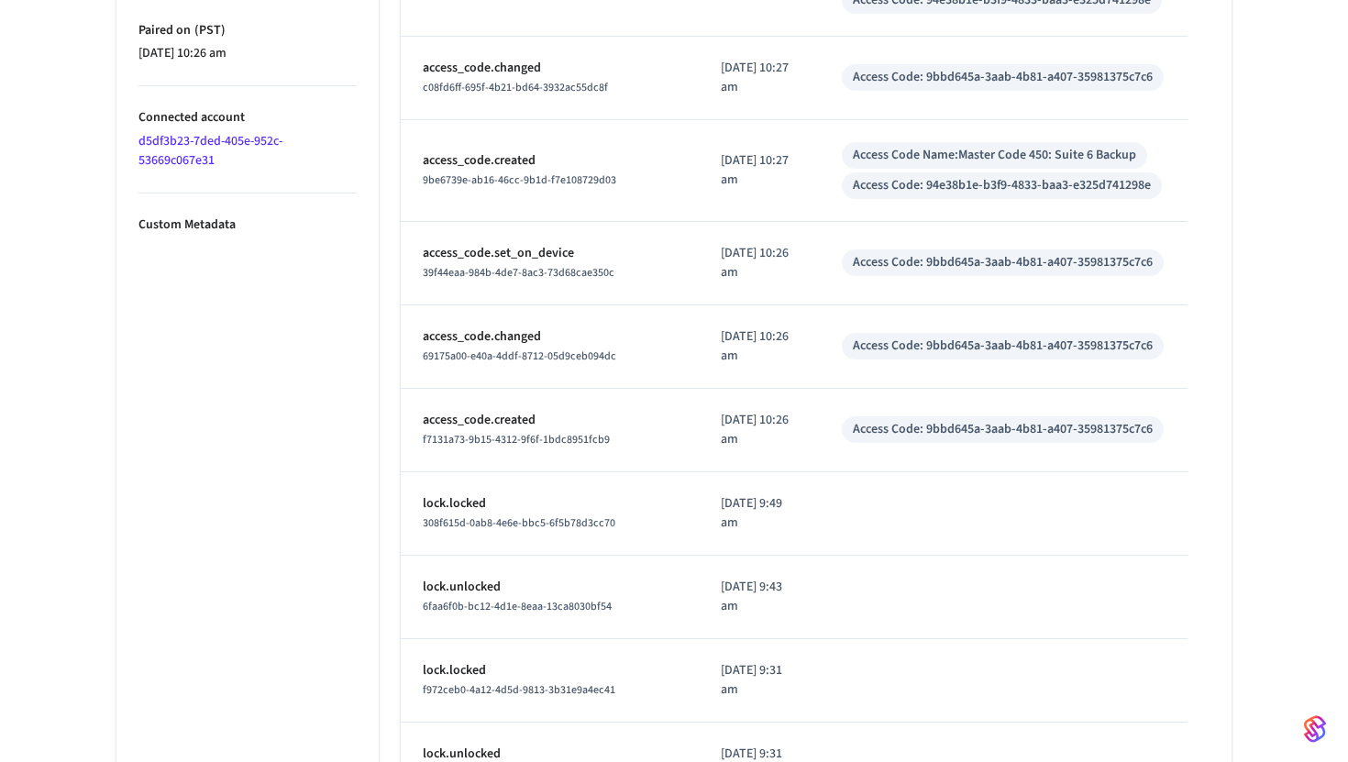
scroll to position [1067, 0]
click at [512, 432] on div "f7131a73-9b15-4312-9f6f-1bdc8951fcb9" at bounding box center [550, 440] width 254 height 19
drag, startPoint x: 422, startPoint y: 424, endPoint x: 631, endPoint y: 422, distance: 209.1
click at [633, 423] on p "access_code.created" at bounding box center [550, 421] width 254 height 19
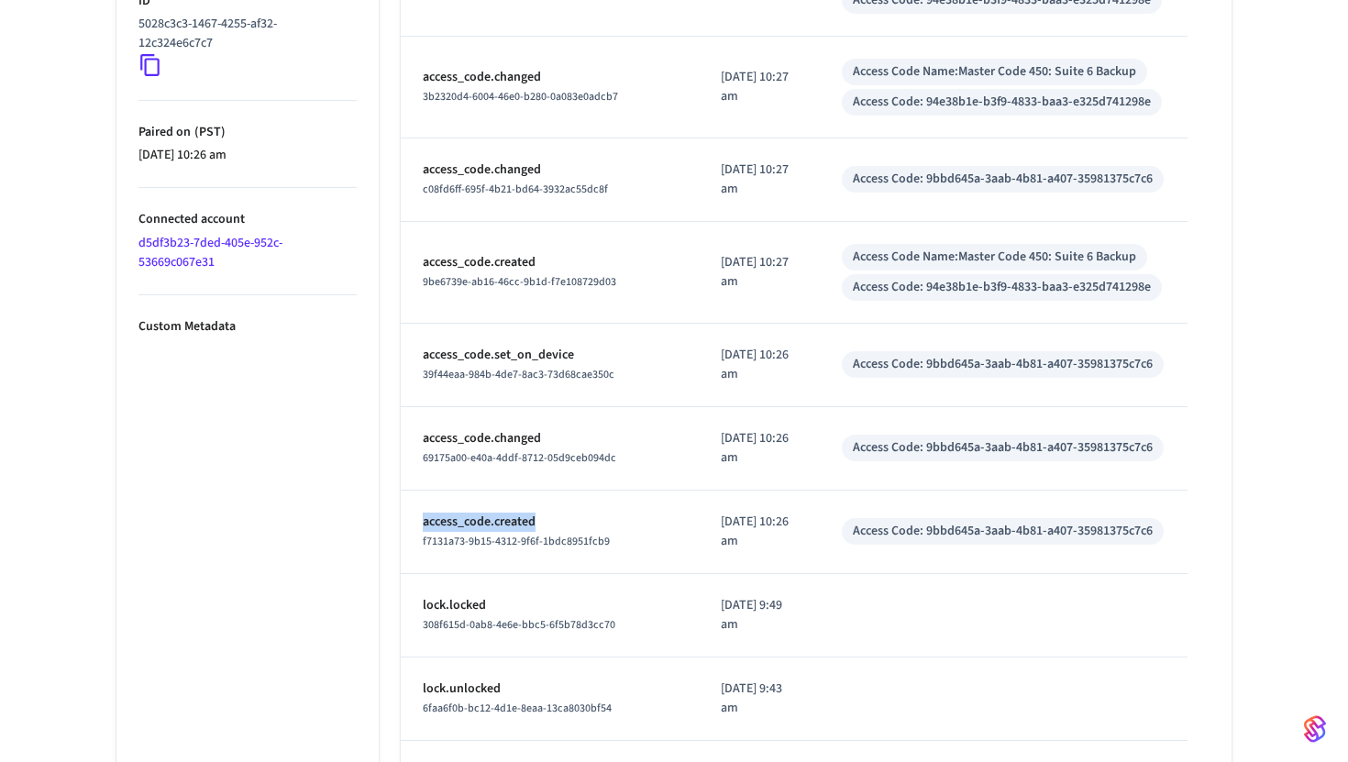
scroll to position [923, 0]
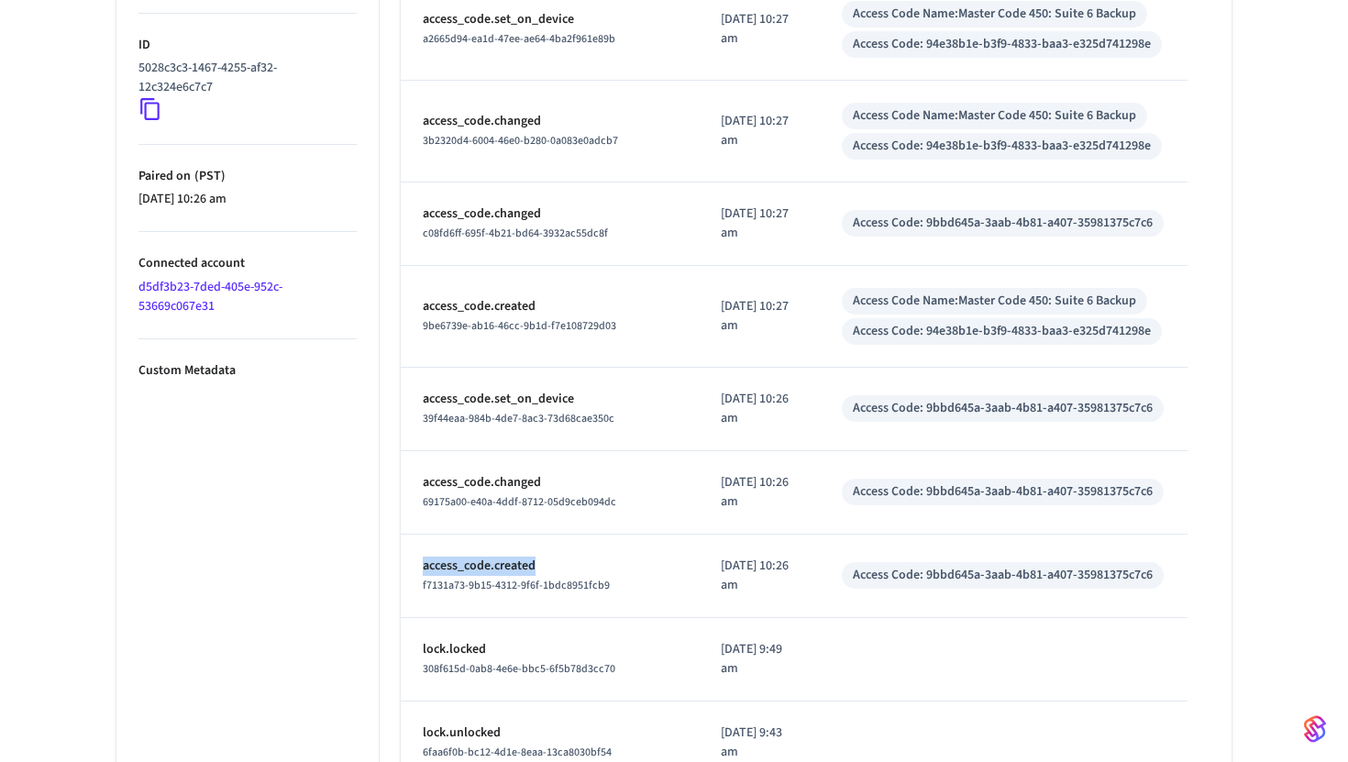
click at [505, 561] on p "access_code.created" at bounding box center [550, 566] width 254 height 19
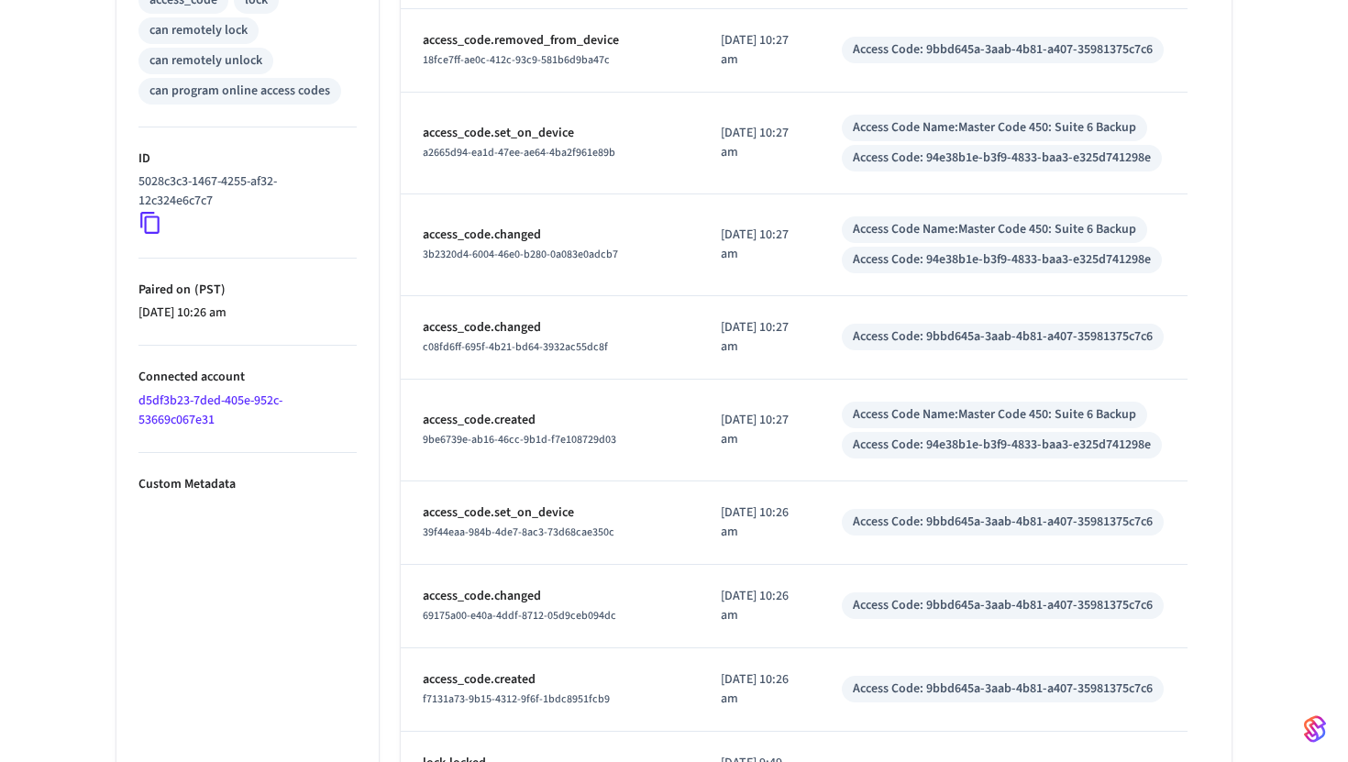
click at [505, 581] on td "access_code.changed 69175a00-e40a-4ddf-8712-05d9ceb094dc" at bounding box center [550, 606] width 298 height 83
click at [510, 432] on span "9be6739e-ab16-46cc-9b1d-f7e108729d03" at bounding box center [520, 440] width 194 height 16
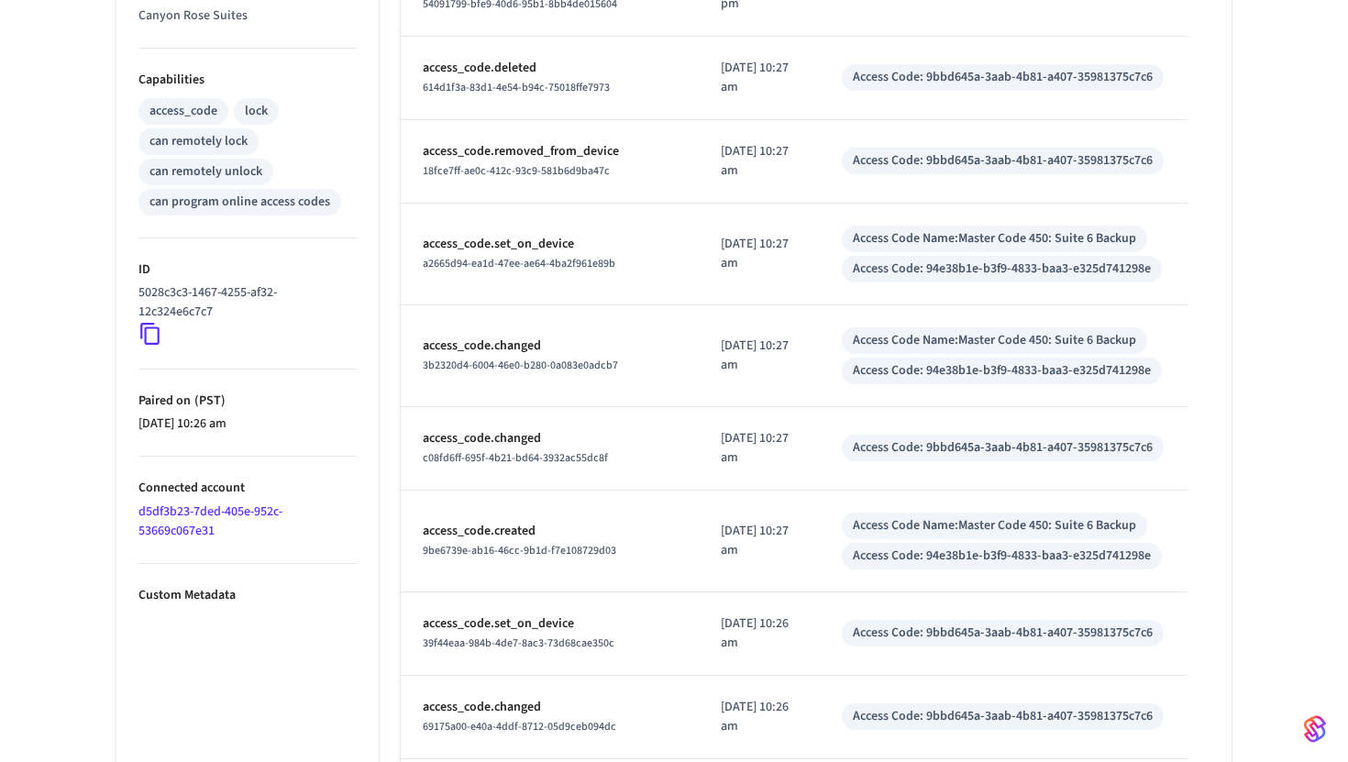
scroll to position [689, 0]
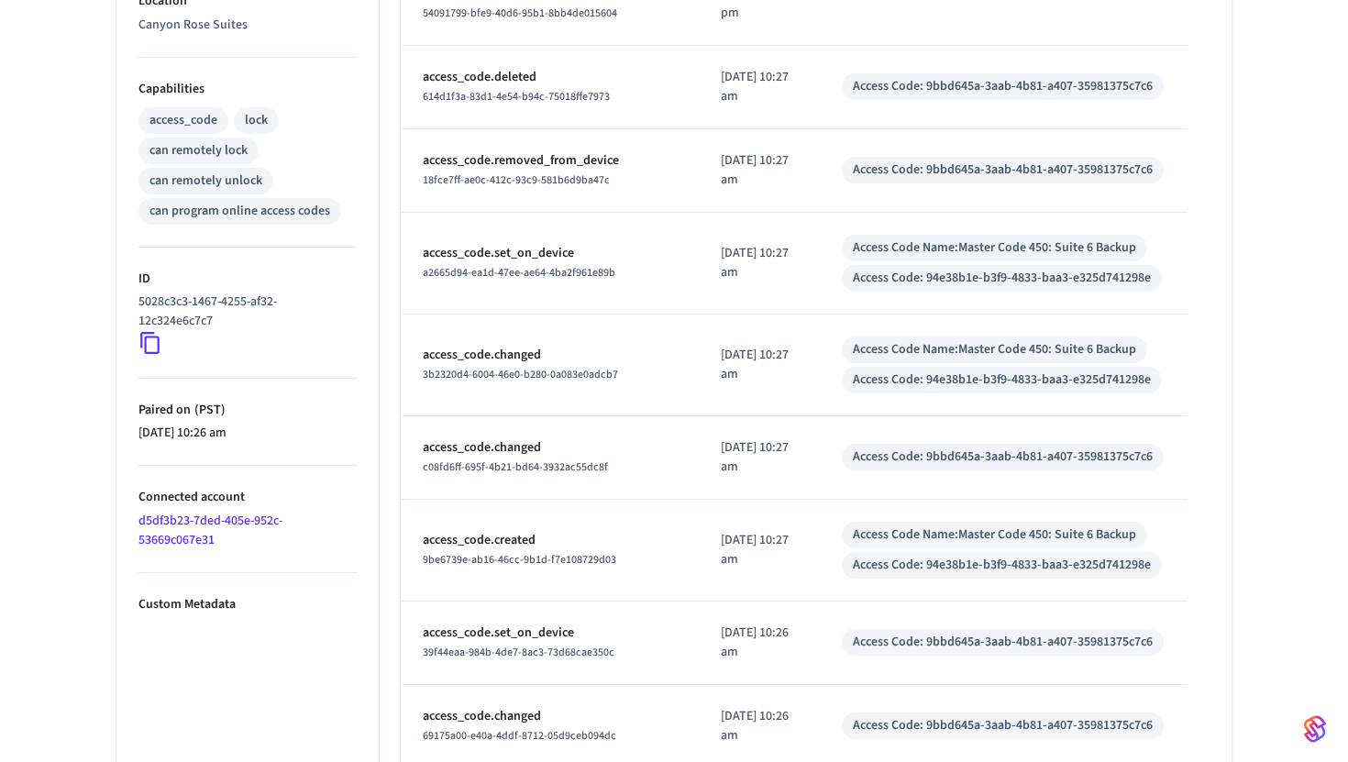
click at [514, 478] on td "access_code.changed c08fd6ff-695f-4b21-bd64-3932ac55dc8f" at bounding box center [550, 457] width 298 height 83
click at [504, 358] on p "access_code.changed" at bounding box center [550, 355] width 254 height 19
drag, startPoint x: 1059, startPoint y: 348, endPoint x: 1085, endPoint y: 348, distance: 25.7
click at [1085, 348] on div "Access Code Name: Master Code 450: Suite 6 Backup" at bounding box center [994, 349] width 283 height 19
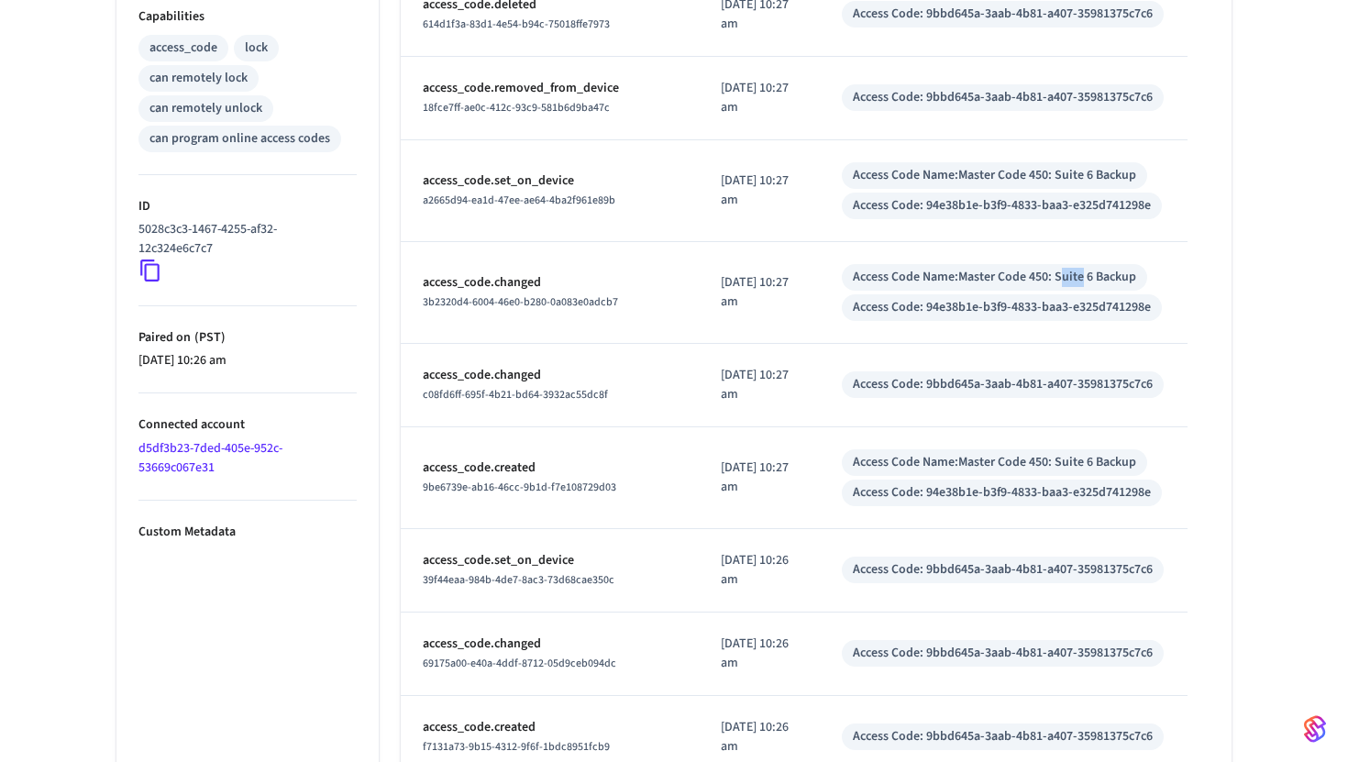
scroll to position [802, 0]
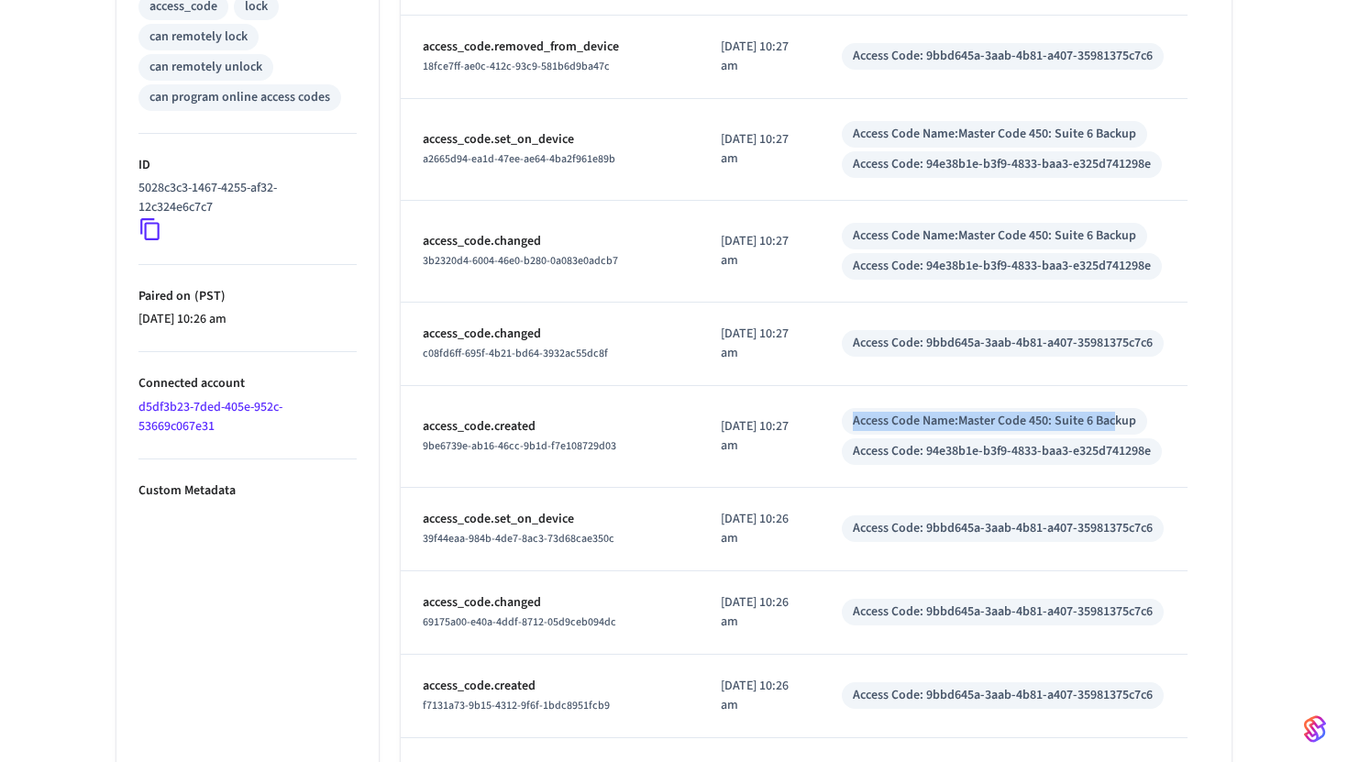
drag, startPoint x: 1049, startPoint y: 404, endPoint x: 1118, endPoint y: 416, distance: 70.0
click at [1118, 416] on td "Access Code Name: Master Code 450: Suite 6 Backup Access Code: 94e38b1e-b3f9-48…" at bounding box center [1004, 437] width 368 height 102
click at [1077, 464] on div "Access Code: 94e38b1e-b3f9-4833-baa3-e325d741298e" at bounding box center [1002, 451] width 320 height 27
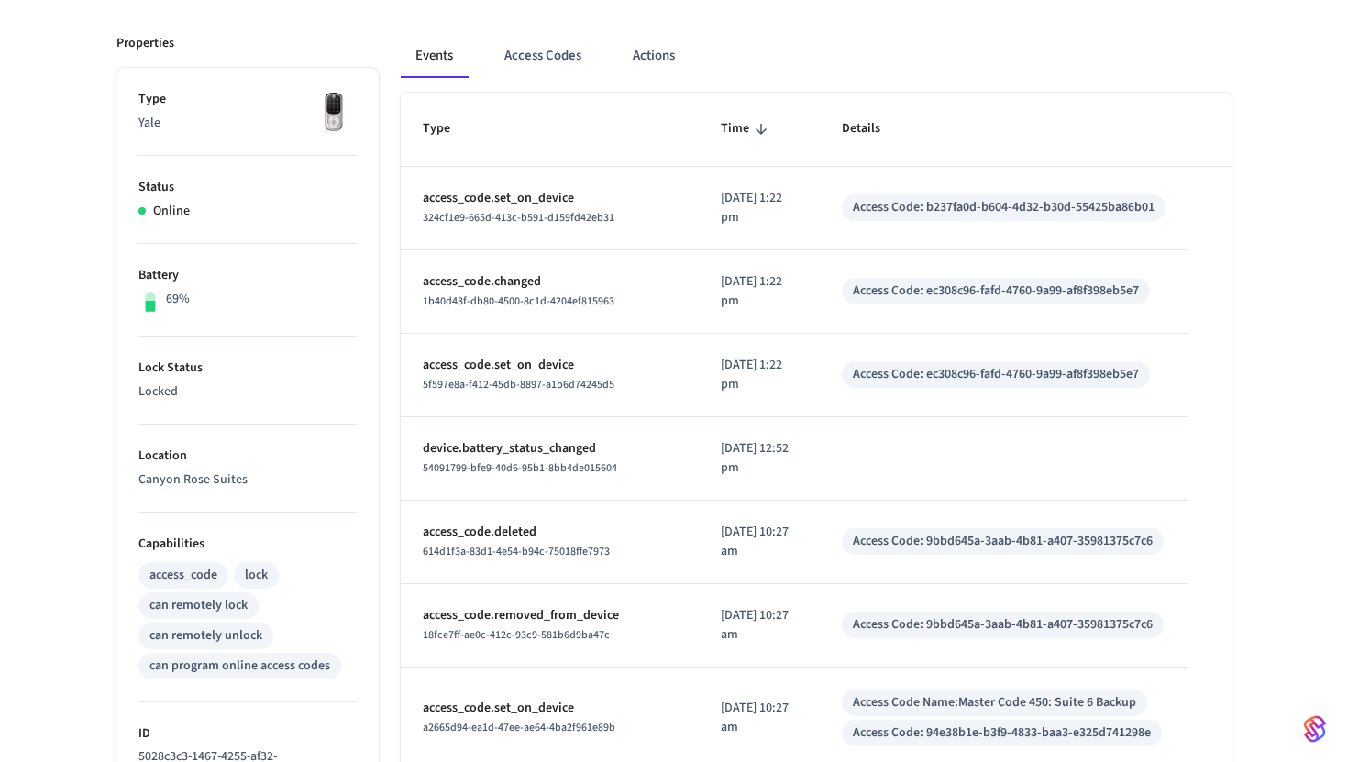
scroll to position [231, 0]
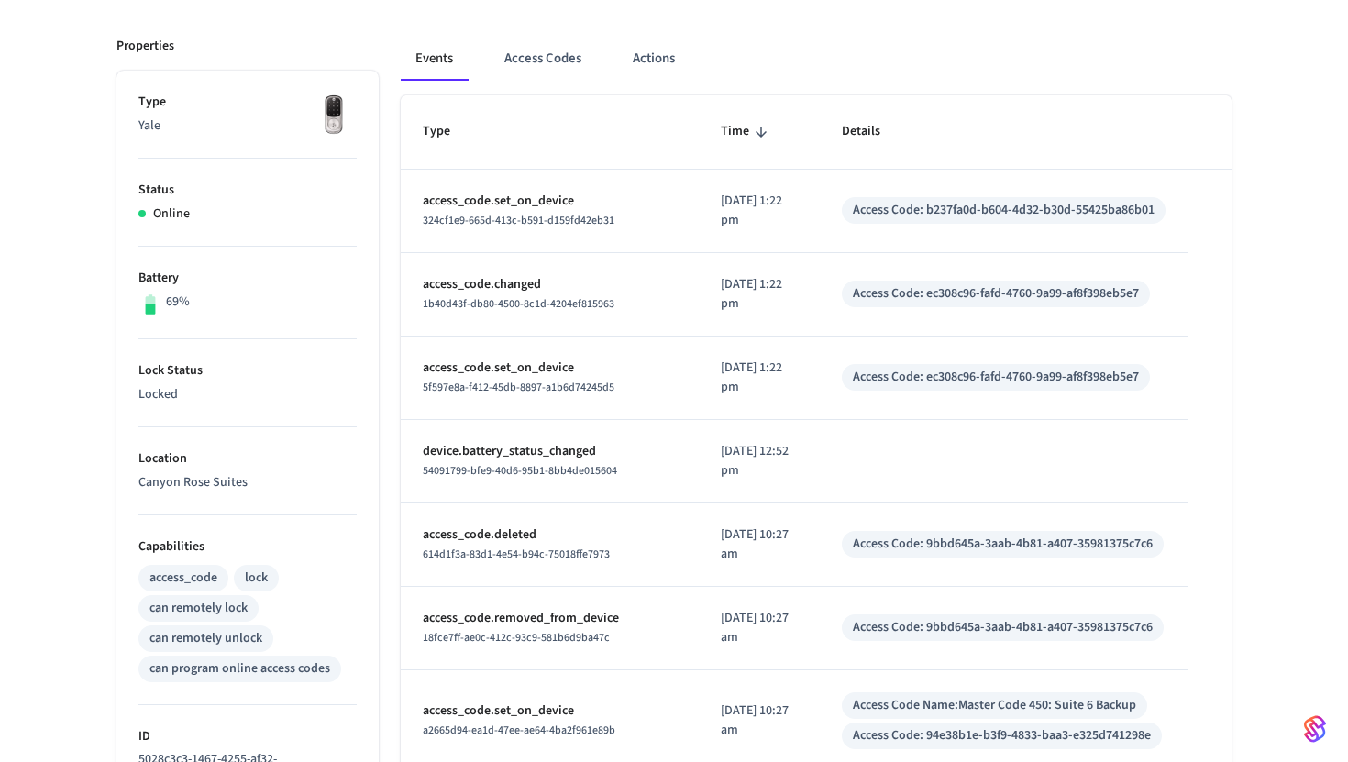
click at [545, 383] on span "5f597e8a-f412-45db-8897-a1b6d74245d5" at bounding box center [519, 388] width 192 height 16
